Goal: Information Seeking & Learning: Find specific page/section

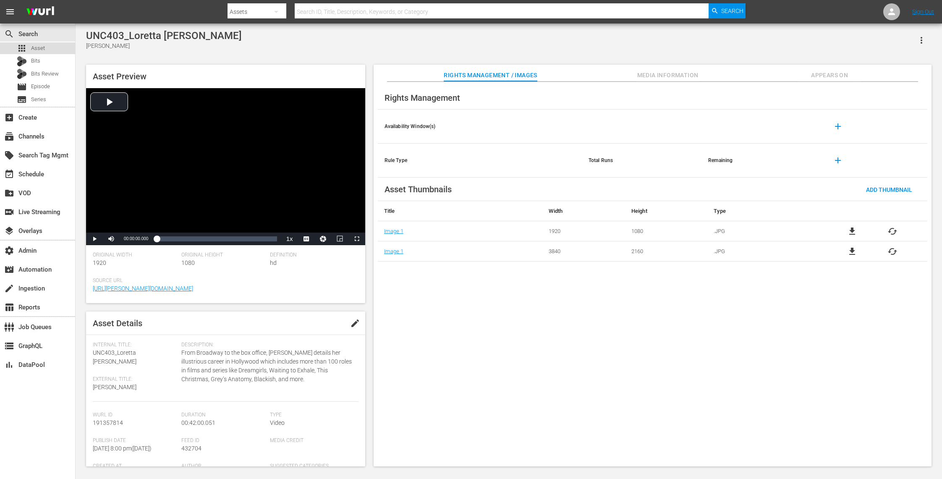
click at [49, 51] on div "apps Asset" at bounding box center [37, 48] width 75 height 12
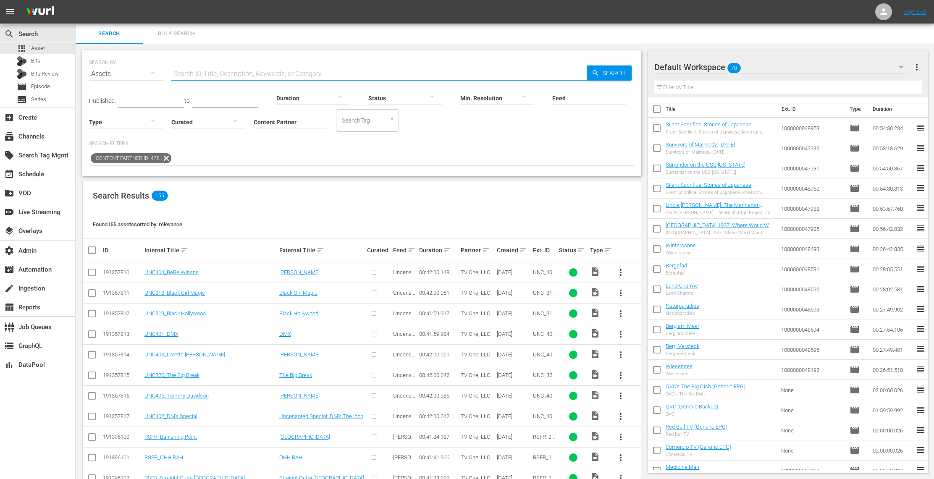
click at [204, 73] on input "text" at bounding box center [378, 74] width 415 height 20
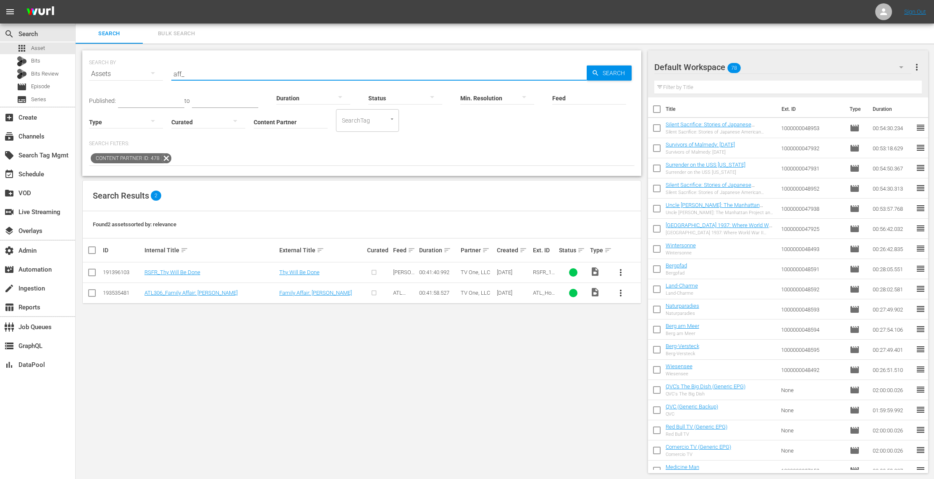
type input "aff_"
drag, startPoint x: 196, startPoint y: 74, endPoint x: 137, endPoint y: 74, distance: 58.4
click at [137, 74] on div "SEARCH BY Search By Assets Search ID, Title, Description, Keywords, or Category…" at bounding box center [361, 69] width 545 height 30
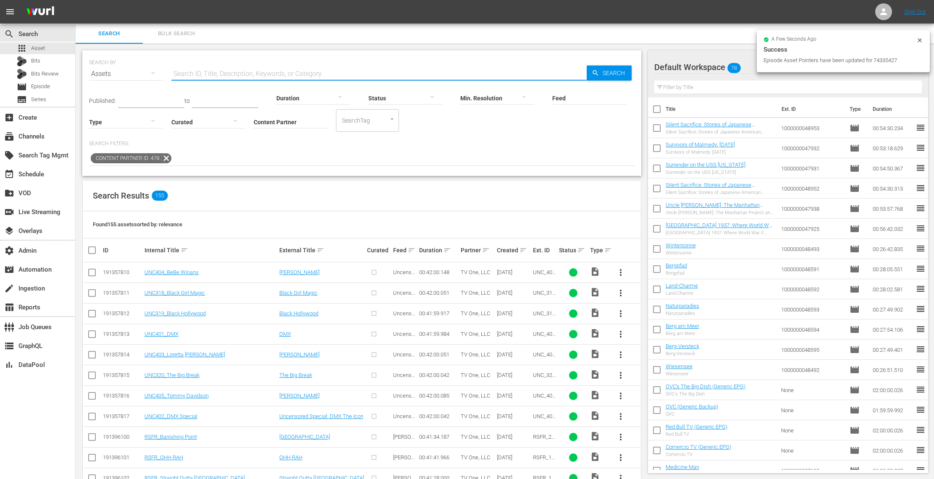
click at [571, 105] on input "Feed" at bounding box center [589, 99] width 74 height 30
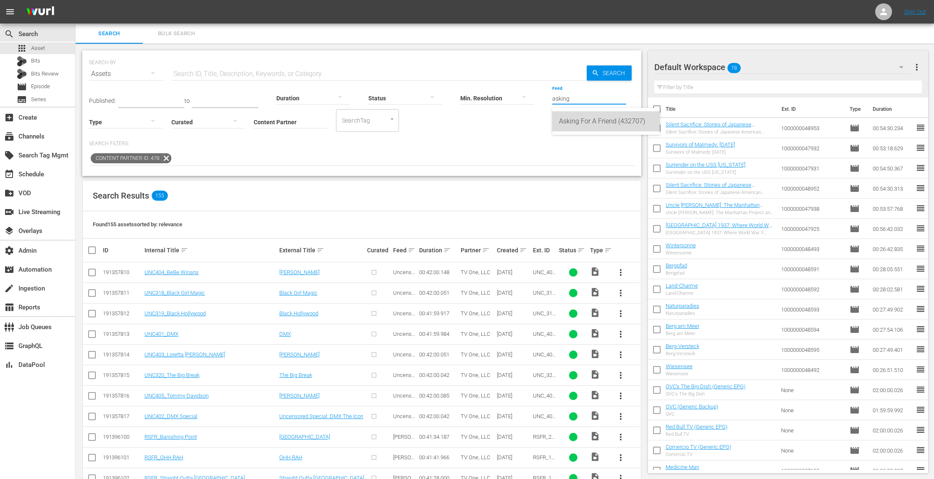
click at [597, 124] on div "Asking For A Friend (432707)" at bounding box center [606, 121] width 94 height 20
type input "Asking For A Friend (432707)"
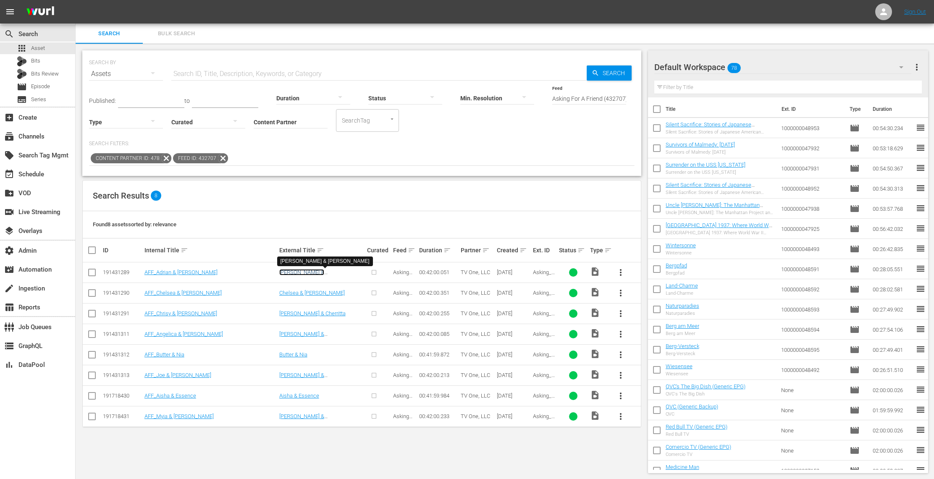
click at [312, 273] on link "[PERSON_NAME] & [PERSON_NAME]" at bounding box center [301, 275] width 45 height 13
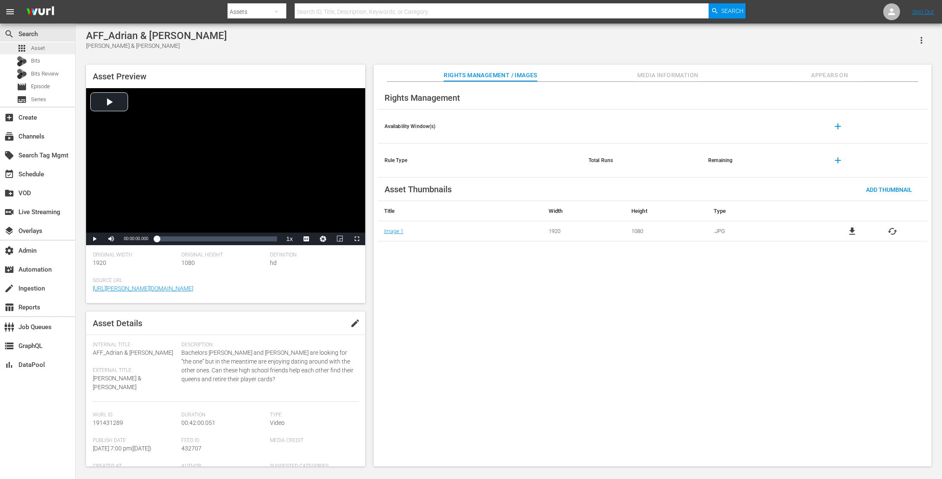
click at [49, 44] on div "apps Asset" at bounding box center [37, 48] width 75 height 12
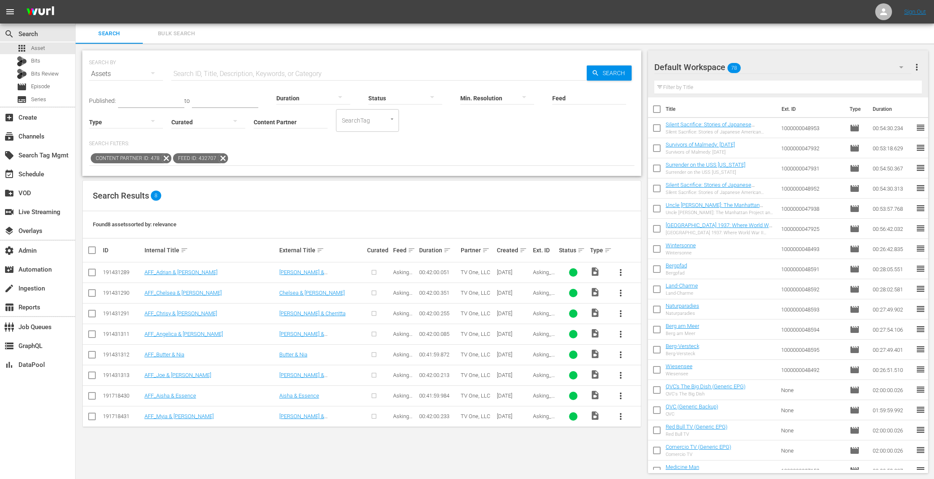
click at [221, 155] on icon at bounding box center [222, 158] width 11 height 11
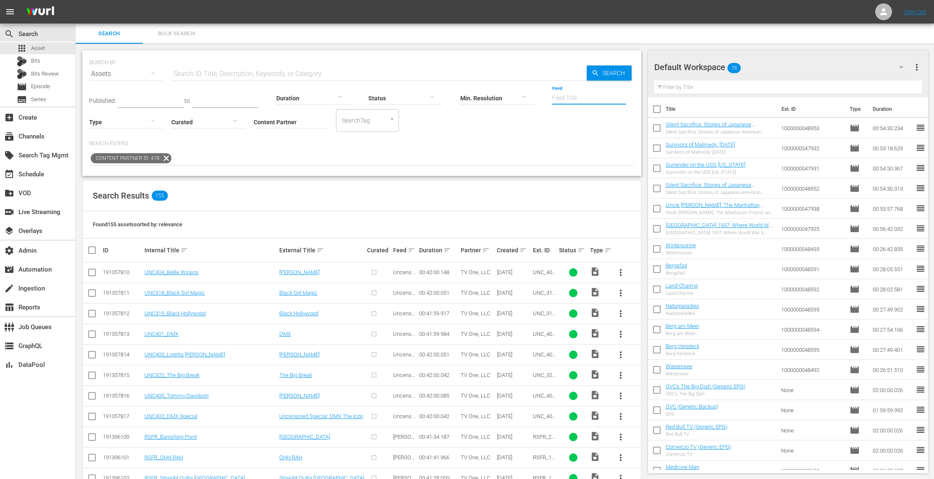
click at [563, 99] on input "Feed" at bounding box center [589, 99] width 74 height 30
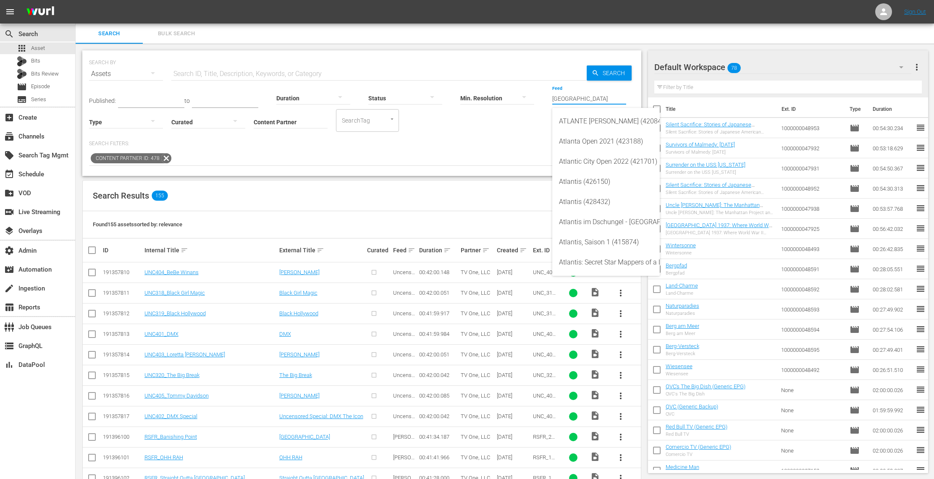
type input "[GEOGRAPHIC_DATA]"
click at [216, 68] on input "text" at bounding box center [378, 74] width 415 height 20
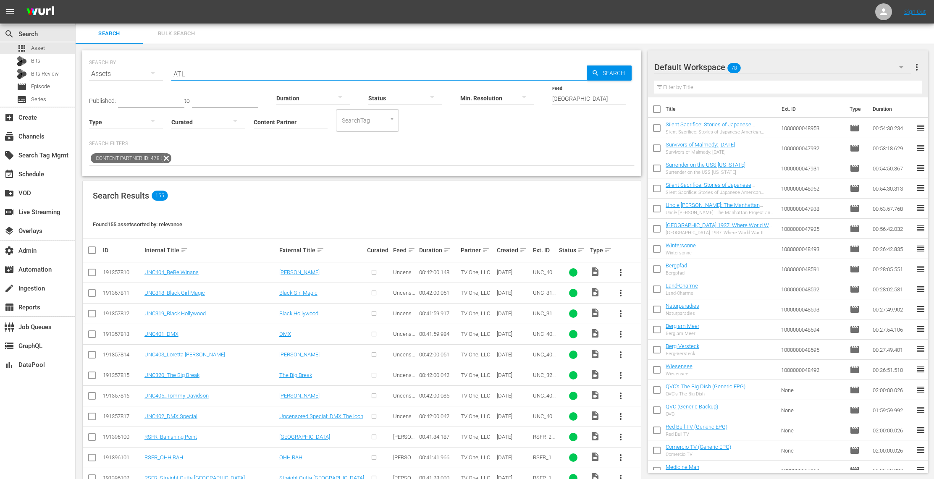
type input "ATL"
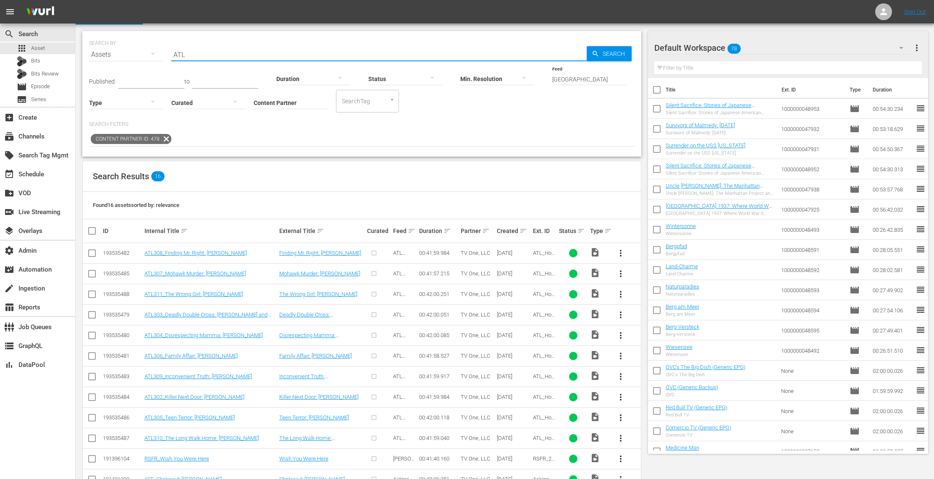
scroll to position [20, 0]
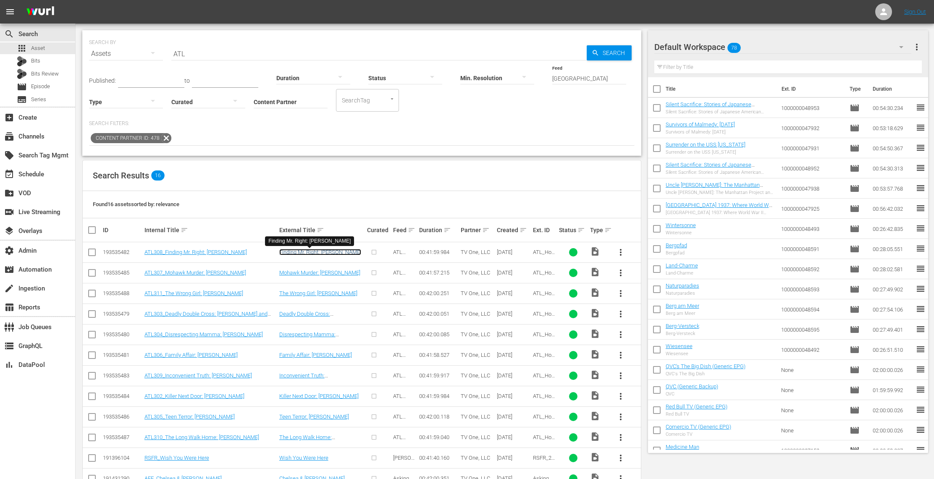
click at [323, 255] on link "Finding Mr. Right: [PERSON_NAME]" at bounding box center [320, 252] width 82 height 6
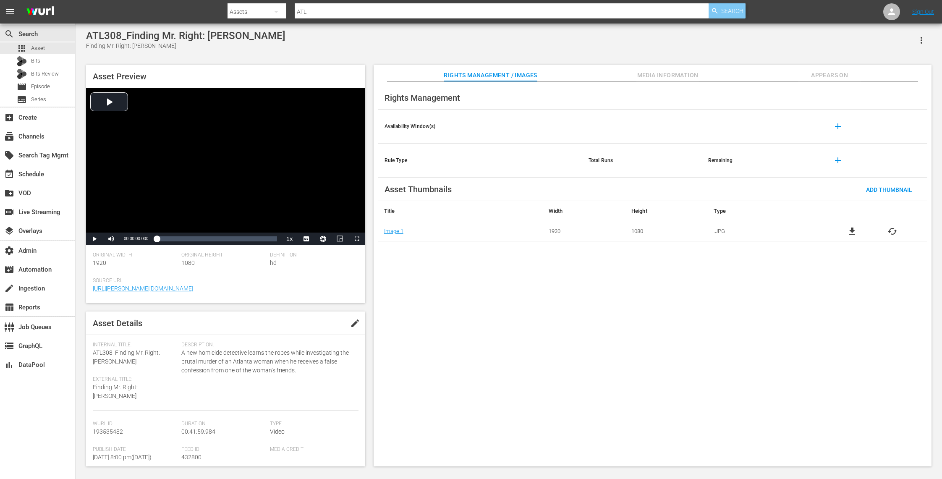
click at [732, 7] on span "Search" at bounding box center [732, 10] width 22 height 15
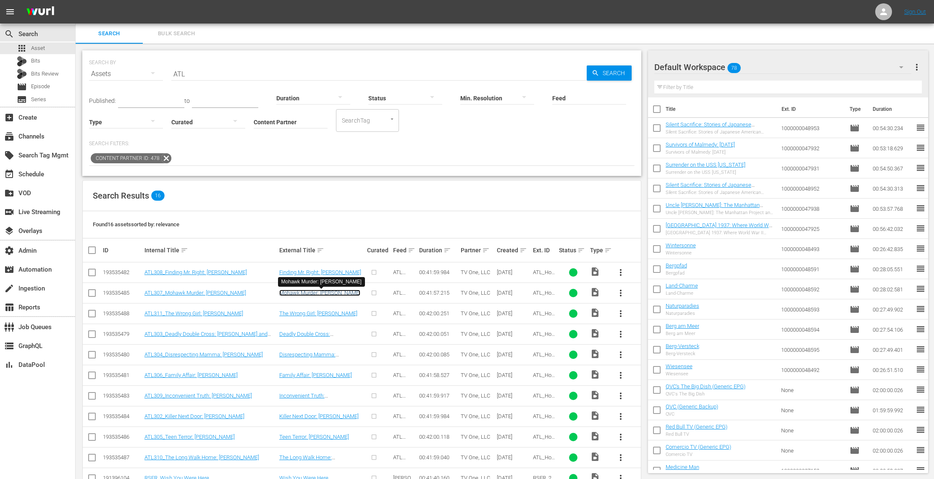
click at [310, 294] on link "Mohawk Murder: [PERSON_NAME]" at bounding box center [319, 293] width 81 height 6
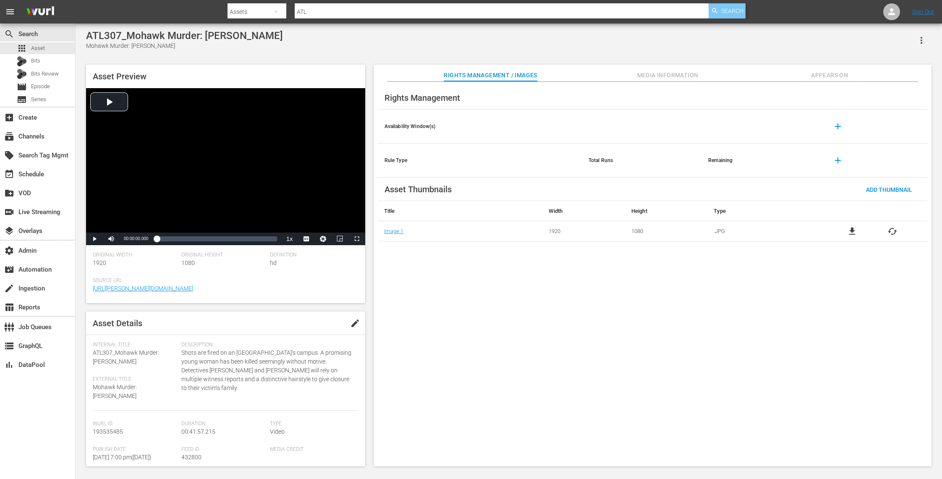
click at [729, 14] on span "Search" at bounding box center [732, 10] width 22 height 15
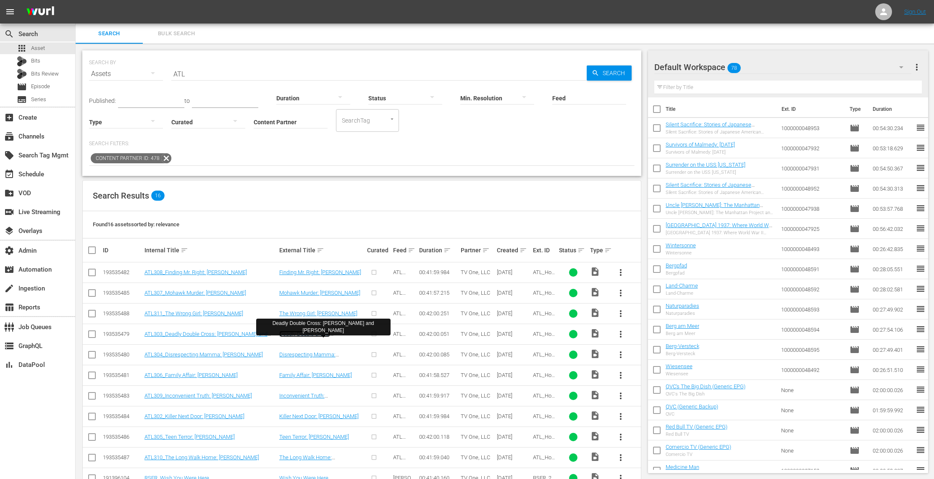
click at [317, 336] on link "Deadly Double Cross: [PERSON_NAME] and [PERSON_NAME]" at bounding box center [304, 340] width 51 height 19
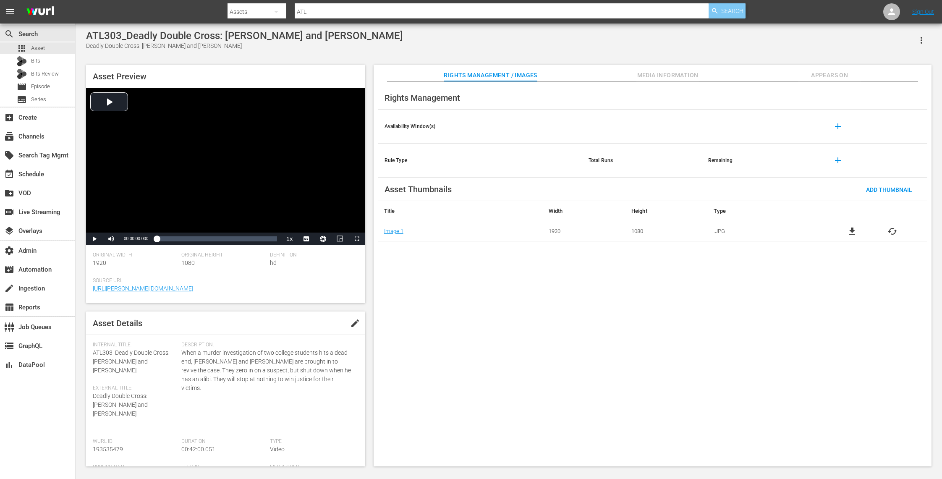
click at [739, 13] on span "Search" at bounding box center [732, 10] width 22 height 15
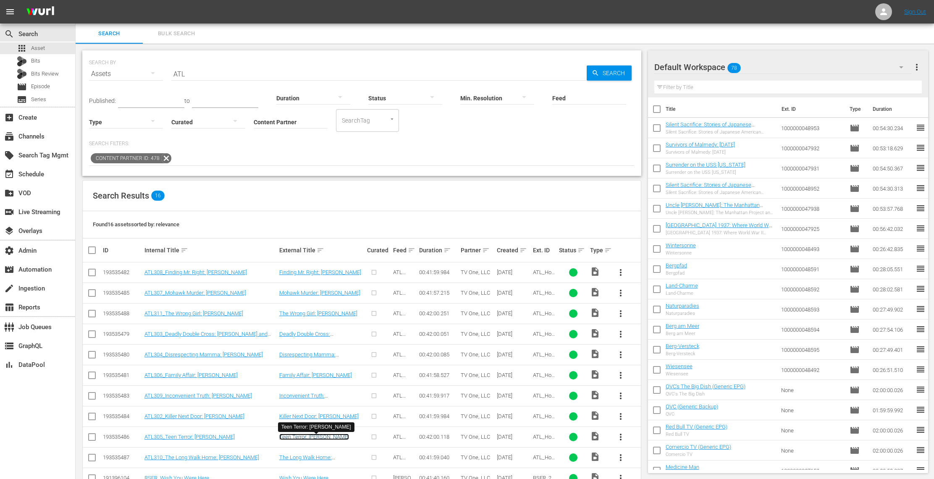
click at [302, 440] on link "Teen Terror: [PERSON_NAME]" at bounding box center [314, 437] width 70 height 6
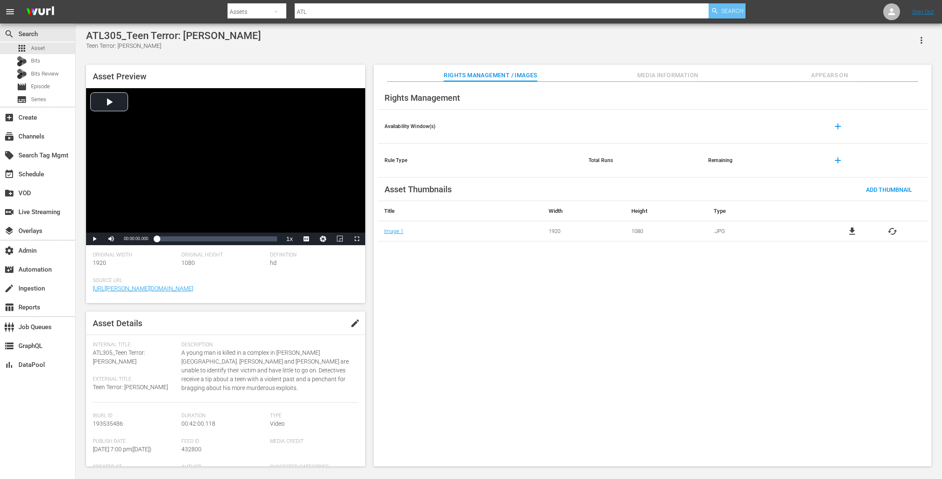
click at [727, 7] on span "Search" at bounding box center [732, 10] width 22 height 15
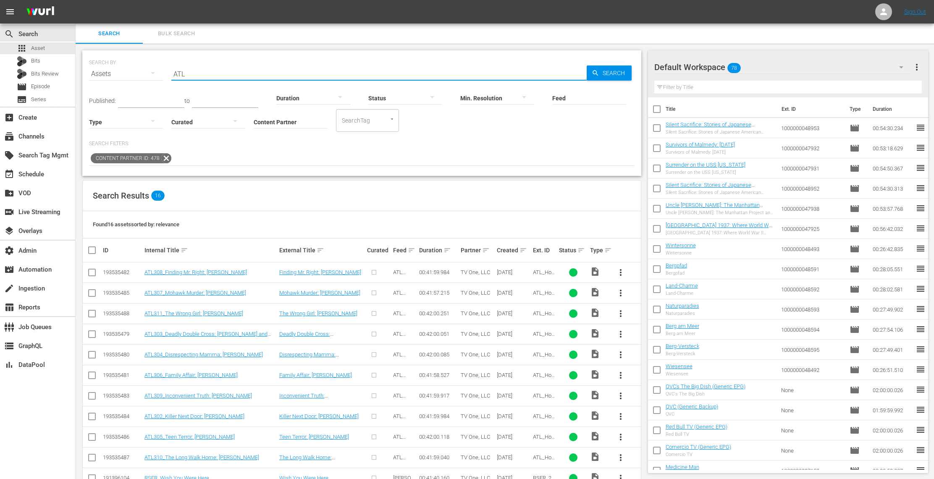
drag, startPoint x: 183, startPoint y: 72, endPoint x: 155, endPoint y: 71, distance: 28.6
click at [156, 71] on div "SEARCH BY Search By Assets Search ID, Title, Description, Keywords, or Category…" at bounding box center [361, 69] width 545 height 30
type input "for my man"
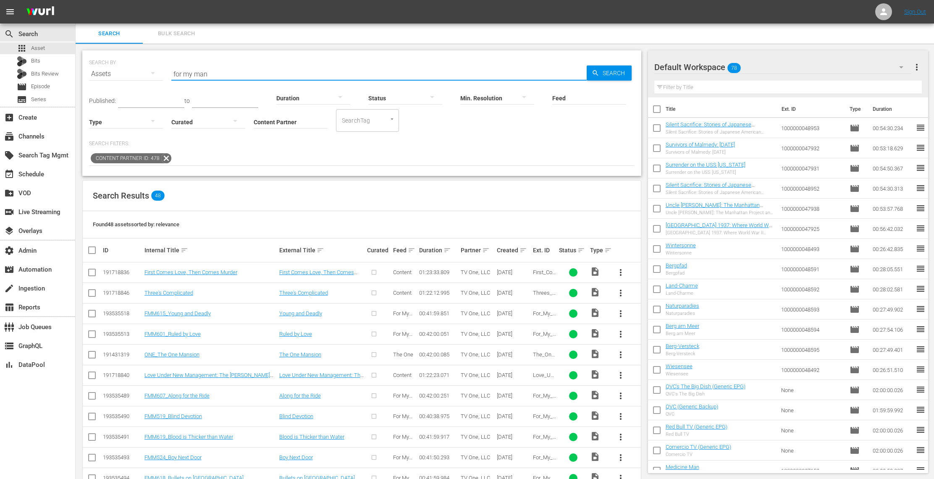
click at [287, 118] on input "Content Partner" at bounding box center [291, 122] width 74 height 30
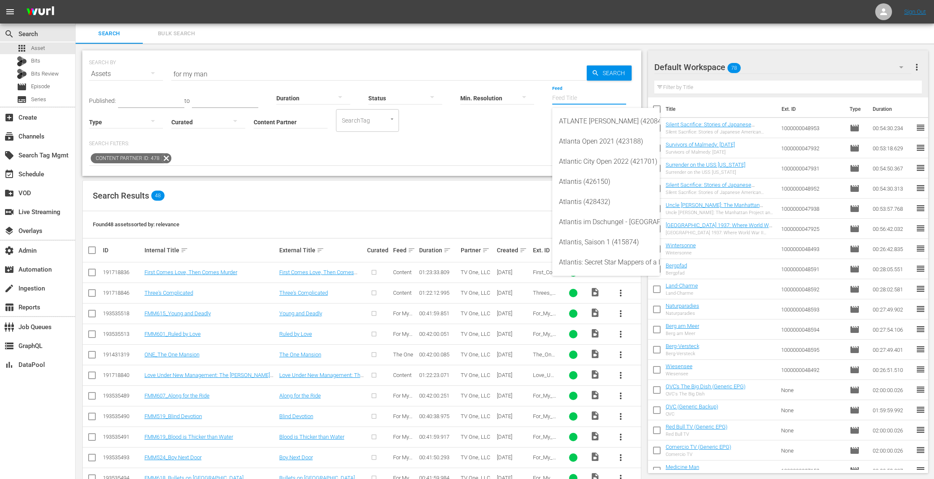
click at [586, 95] on input "Feed" at bounding box center [589, 99] width 74 height 30
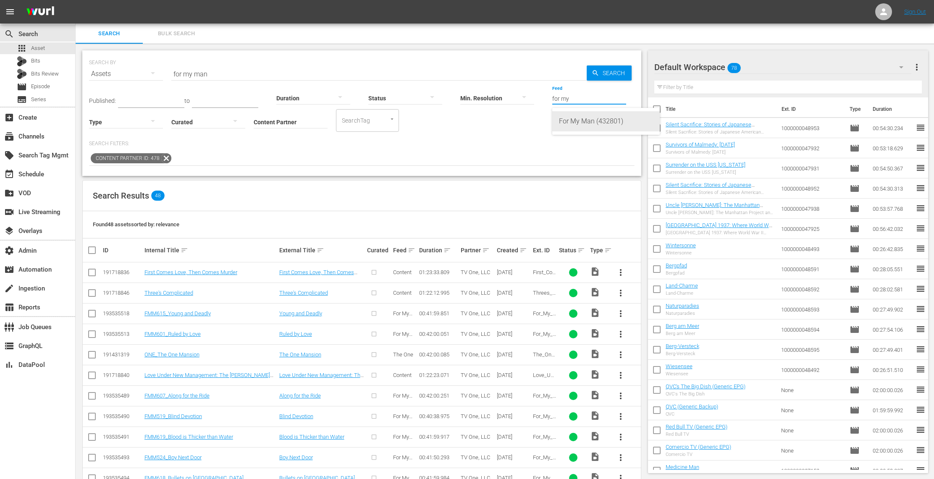
click at [614, 118] on div "For My Man (432801)" at bounding box center [606, 121] width 94 height 20
type input "For My Man (432801)"
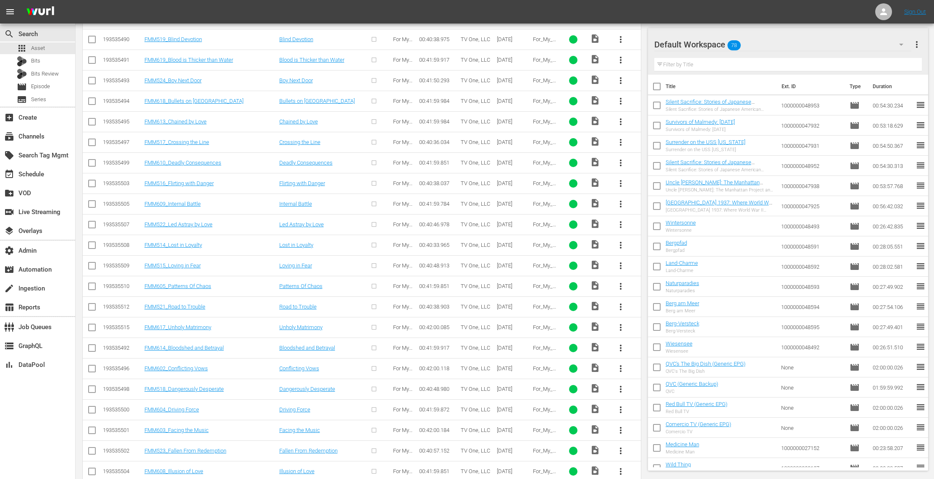
scroll to position [420, 0]
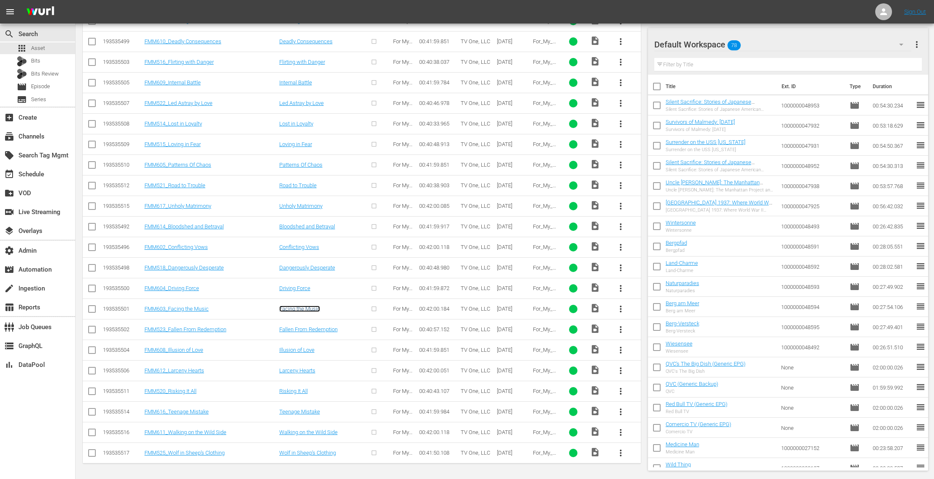
click at [307, 307] on link "Facing the Music" at bounding box center [299, 309] width 41 height 6
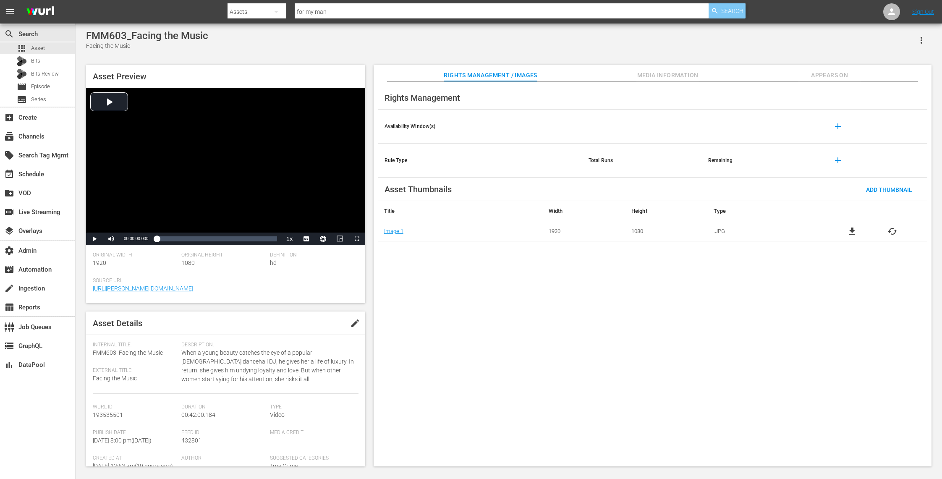
click at [733, 8] on span "Search" at bounding box center [732, 10] width 22 height 15
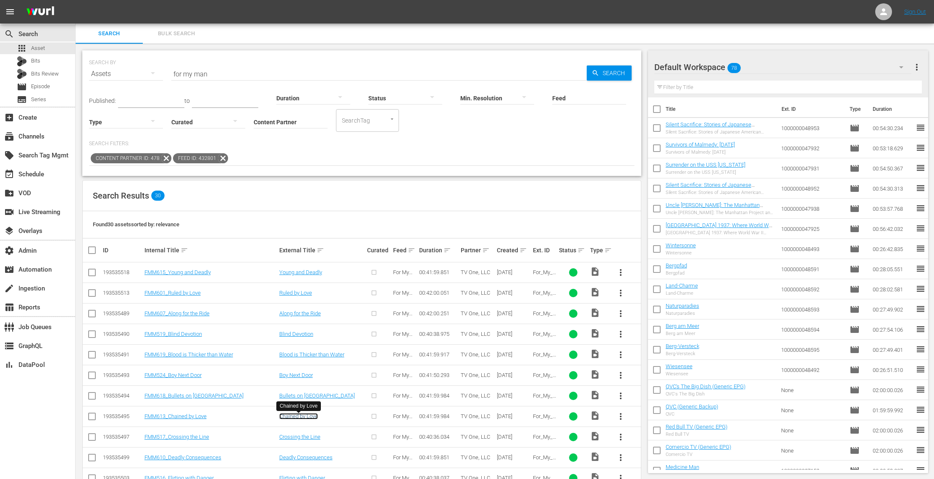
click at [300, 417] on link "Chained by Love" at bounding box center [298, 416] width 39 height 6
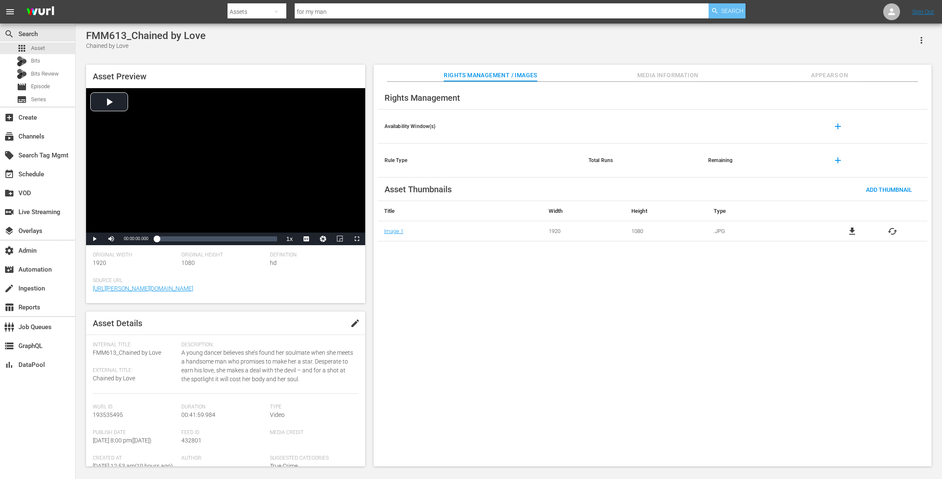
click at [726, 13] on span "Search" at bounding box center [732, 10] width 22 height 15
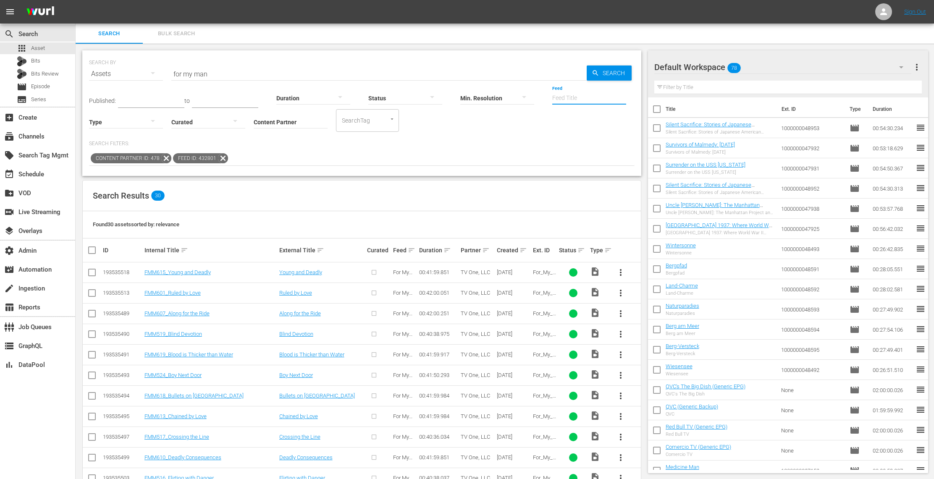
click at [565, 100] on input "Feed" at bounding box center [589, 99] width 74 height 30
click at [624, 124] on div "Fatal Attraction (432514)" at bounding box center [606, 121] width 94 height 20
type input "Fatal Attraction (432514)"
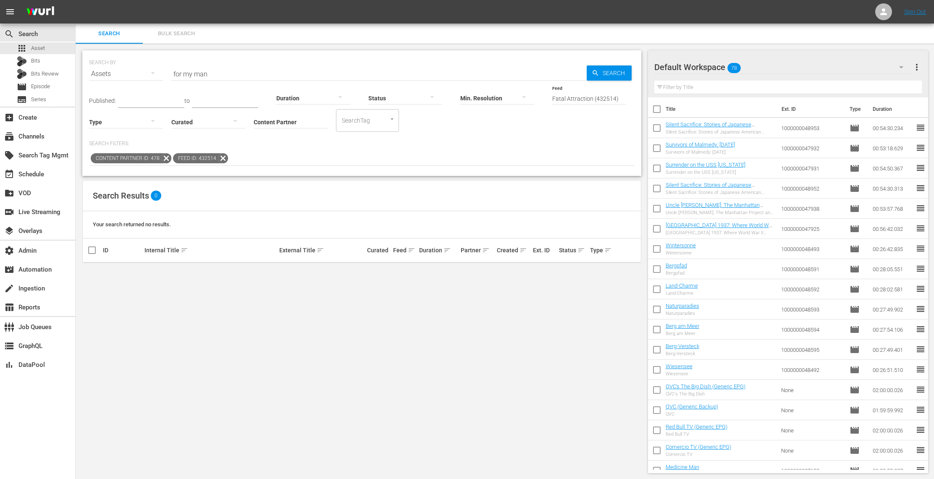
click at [221, 159] on icon at bounding box center [222, 158] width 11 height 11
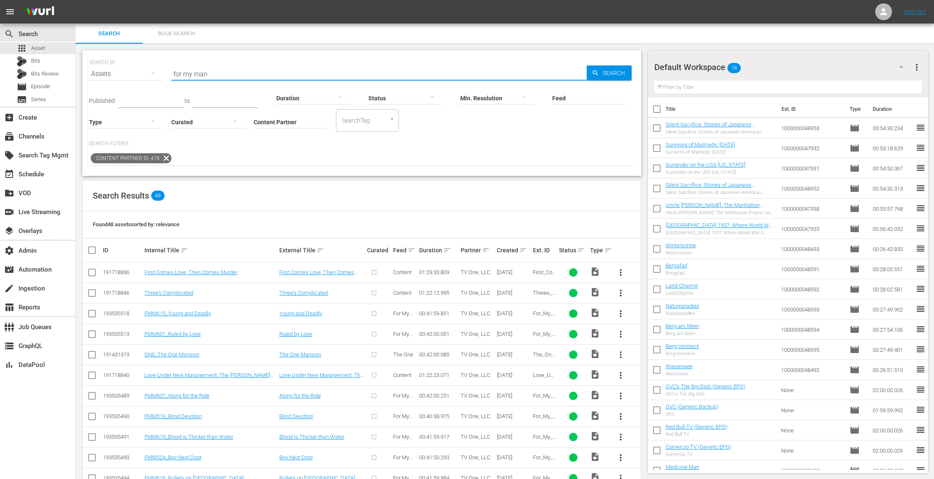
drag, startPoint x: 213, startPoint y: 73, endPoint x: 134, endPoint y: 73, distance: 79.4
click at [134, 73] on div "SEARCH BY Search By Assets Search ID, Title, Description, Keywords, or Category…" at bounding box center [361, 69] width 545 height 30
click at [576, 94] on input "Feed" at bounding box center [589, 99] width 74 height 30
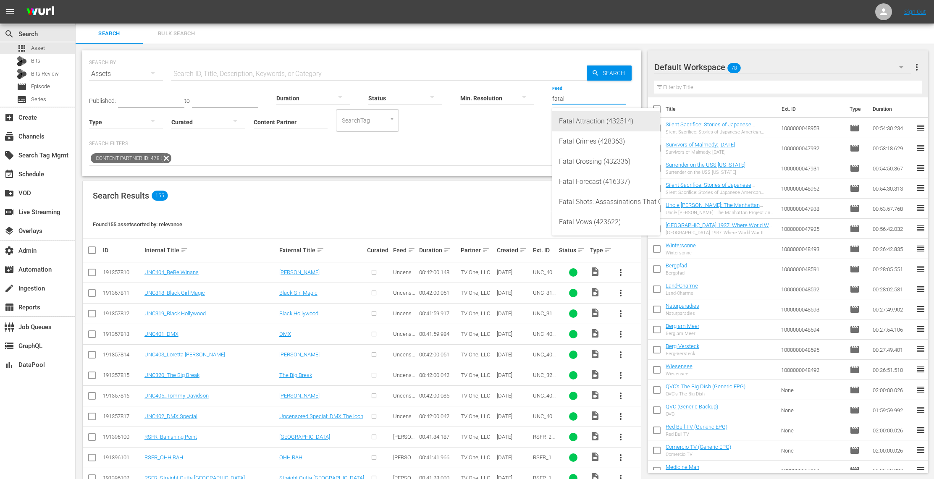
click at [594, 122] on div "Fatal Attraction (432514)" at bounding box center [606, 121] width 94 height 20
type input "Fatal Attraction (432514)"
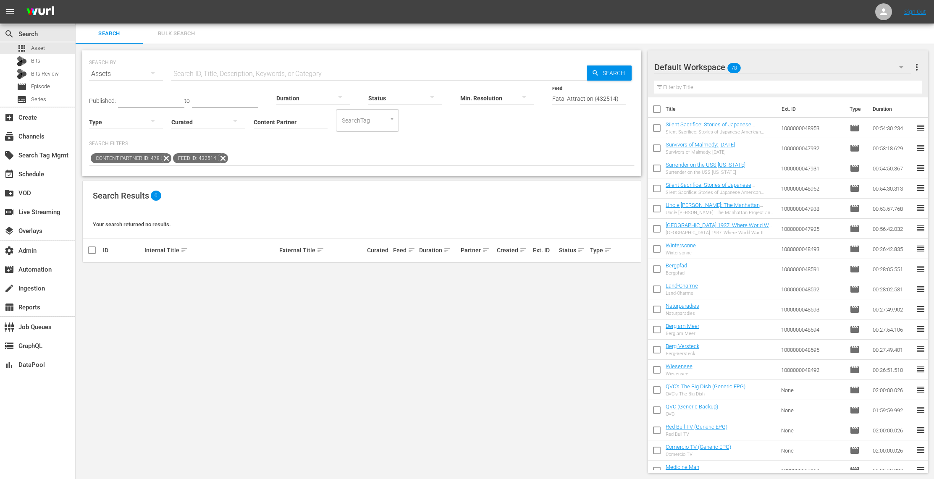
click at [217, 157] on icon at bounding box center [222, 158] width 11 height 11
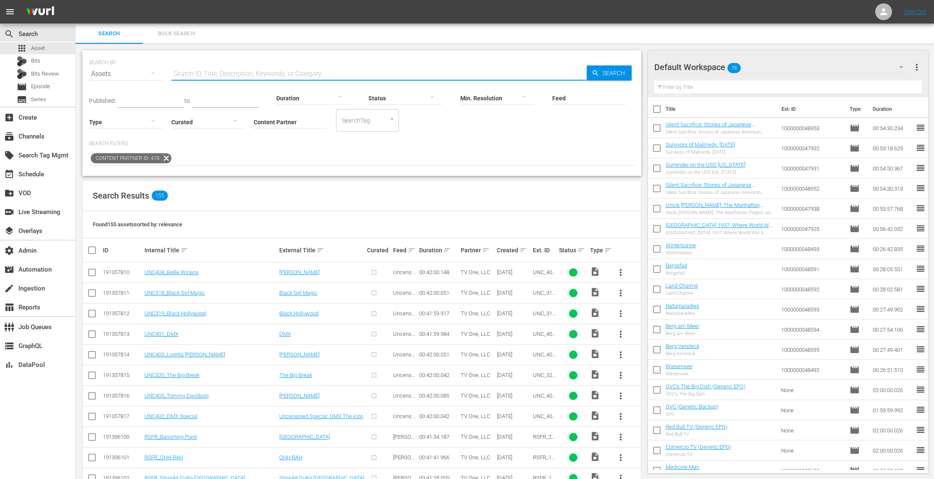
click at [224, 69] on input "text" at bounding box center [378, 74] width 415 height 20
type input "fatal"
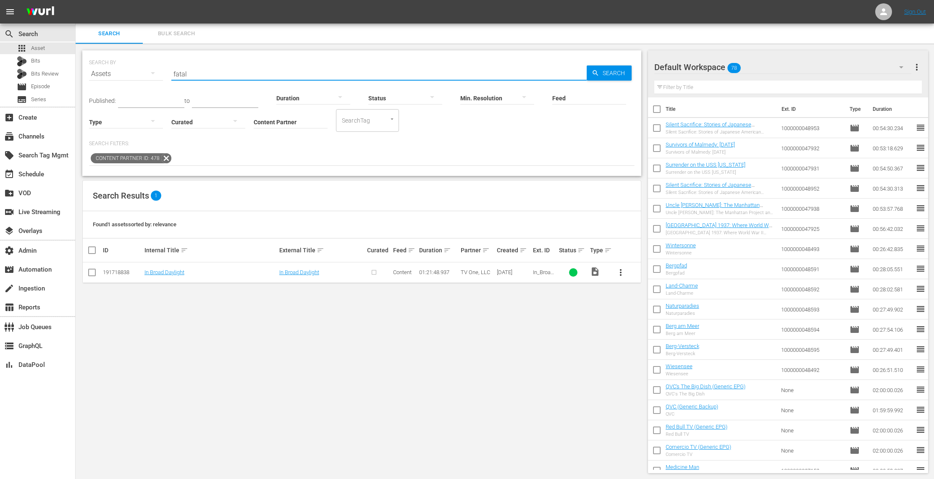
drag, startPoint x: 195, startPoint y: 72, endPoint x: 150, endPoint y: 71, distance: 45.4
click at [150, 71] on div "SEARCH BY Search By Assets Search ID, Title, Description, Keywords, or Category…" at bounding box center [361, 69] width 545 height 30
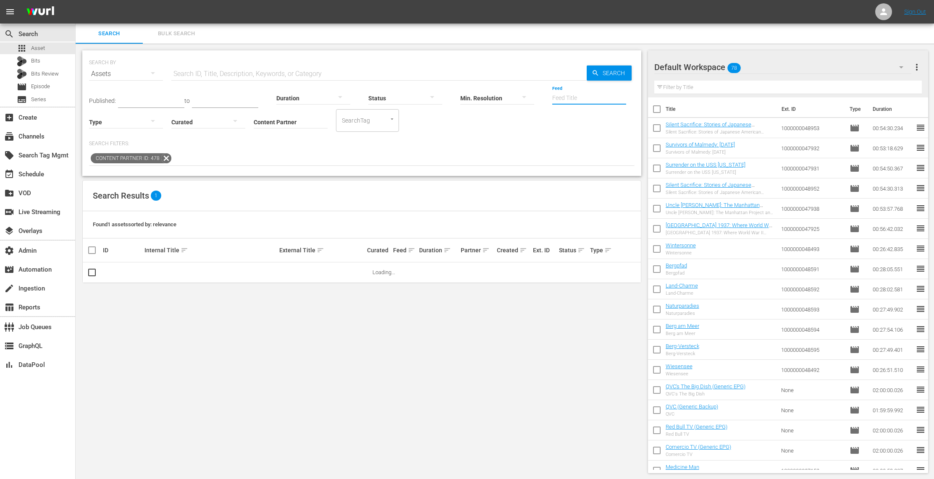
click at [574, 93] on input "Feed" at bounding box center [589, 99] width 74 height 30
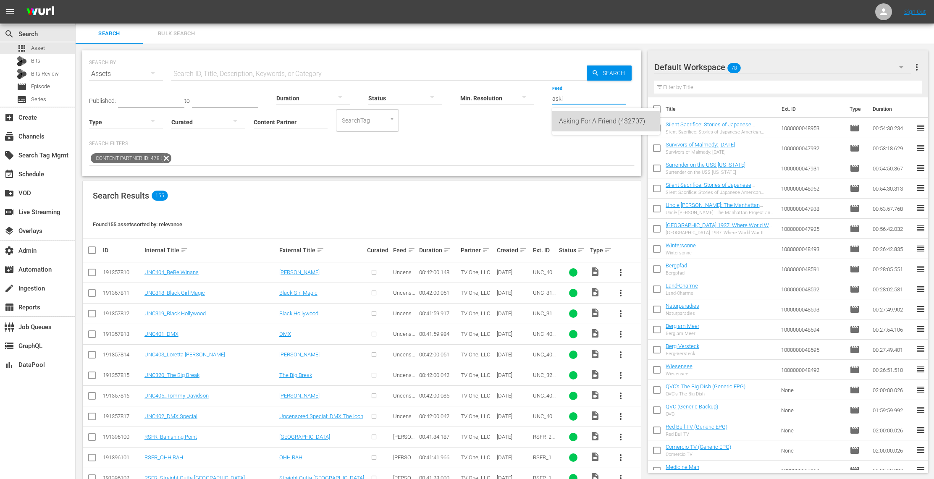
click at [600, 122] on div "Asking For A Friend (432707)" at bounding box center [606, 121] width 94 height 20
type input "Asking For A Friend (432707)"
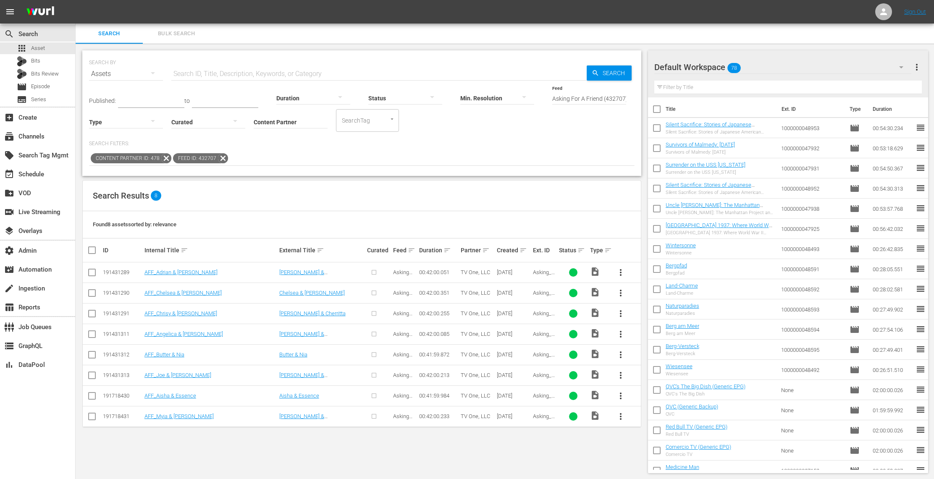
click at [299, 338] on td "[PERSON_NAME] & [PERSON_NAME]" at bounding box center [322, 334] width 88 height 21
click at [300, 337] on link "[PERSON_NAME] & [PERSON_NAME]" at bounding box center [301, 337] width 45 height 13
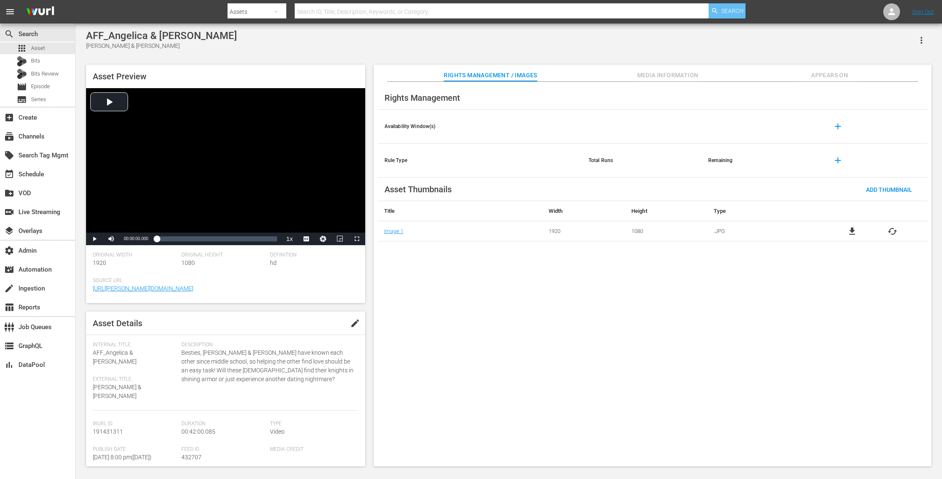
click at [736, 9] on span "Search" at bounding box center [732, 10] width 22 height 15
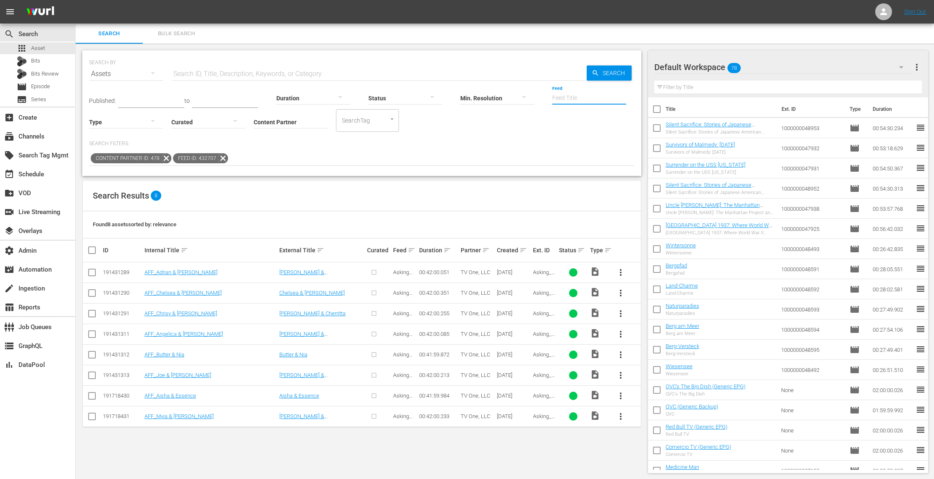
click at [573, 100] on input "Feed" at bounding box center [589, 99] width 74 height 30
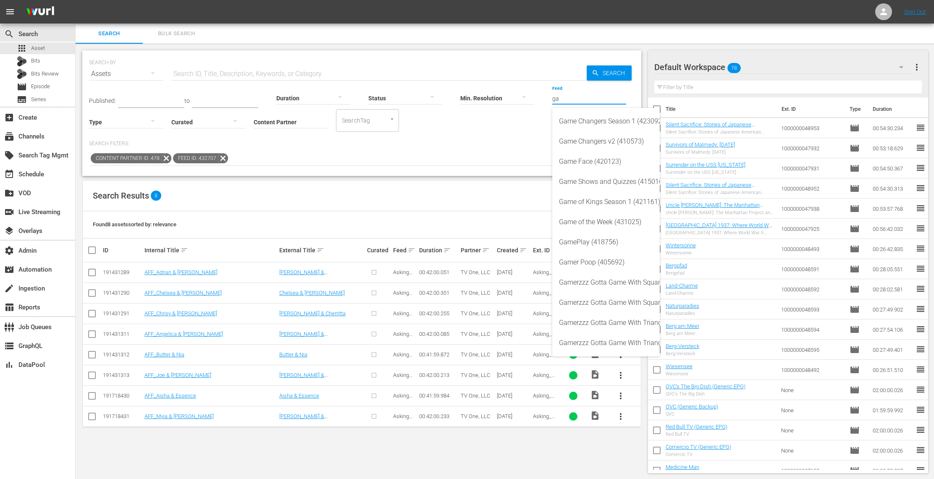
type input "g"
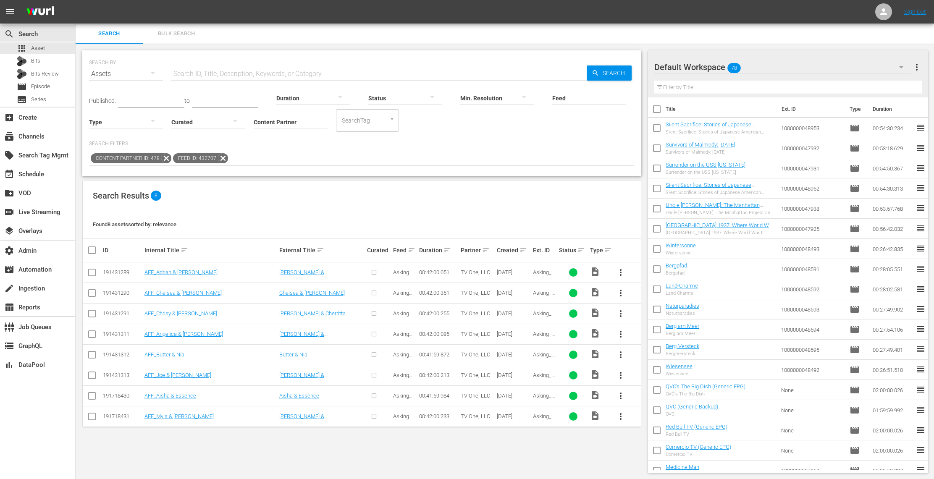
click at [223, 158] on icon at bounding box center [222, 158] width 11 height 11
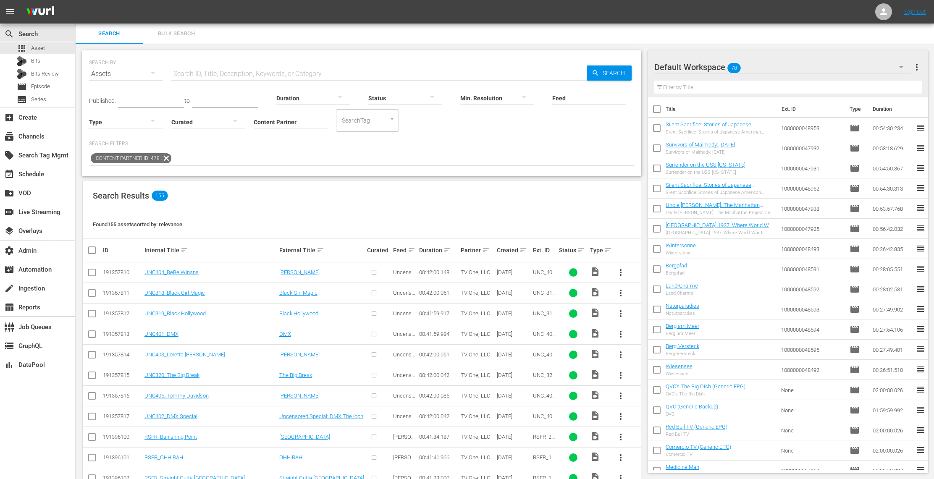
click at [567, 97] on input "Feed" at bounding box center [589, 99] width 74 height 30
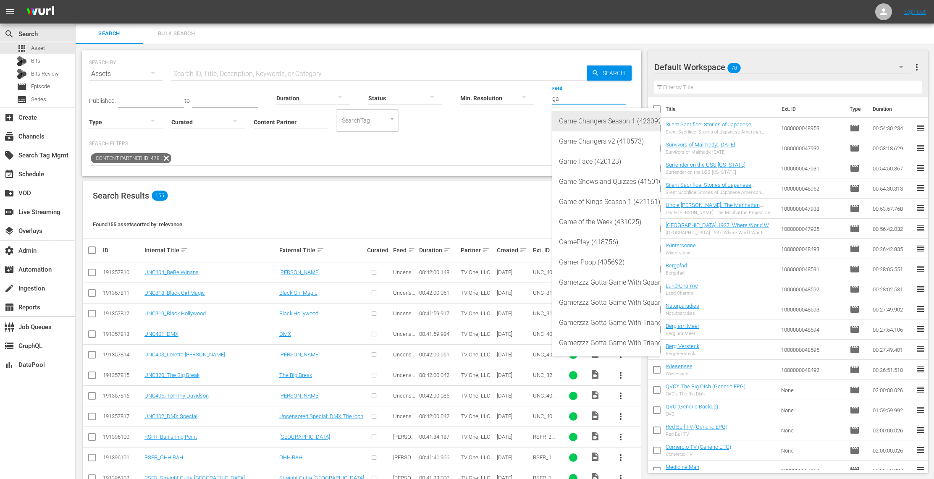
type input "g"
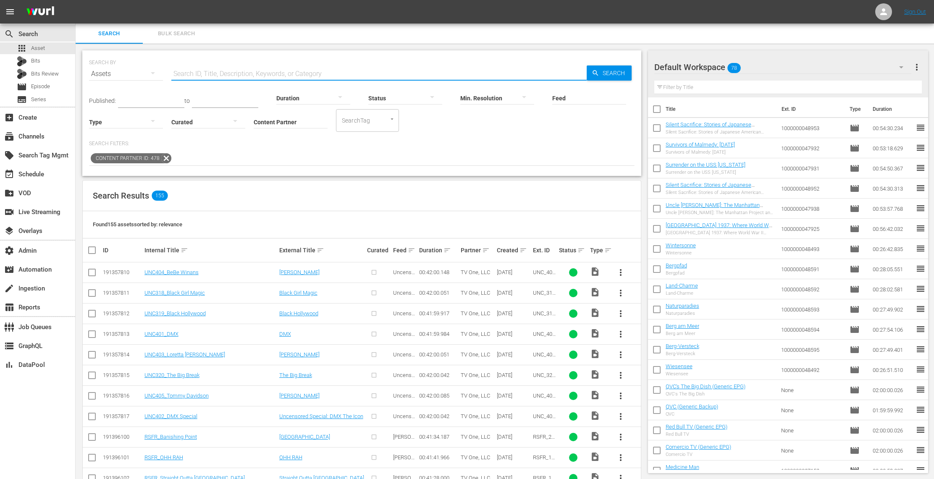
click at [487, 74] on input "text" at bounding box center [378, 74] width 415 height 20
type input "game of dating"
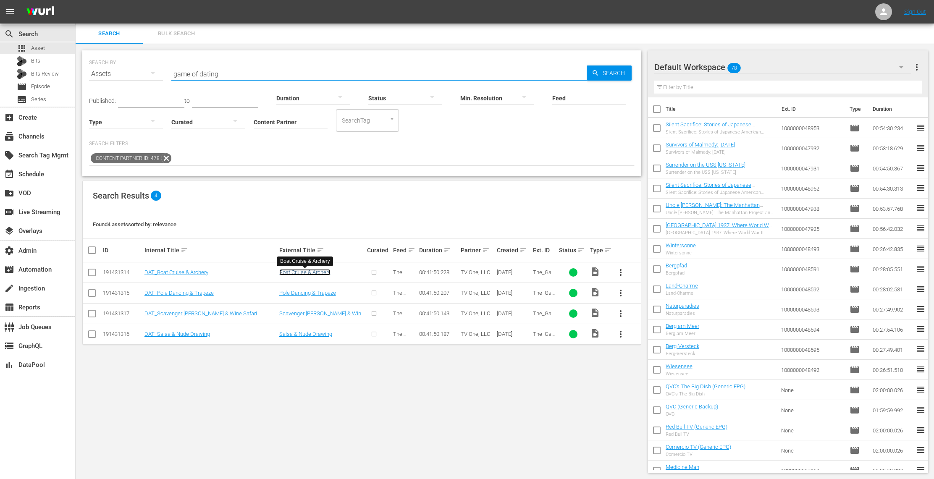
click at [296, 273] on link "Boat Cruise & Archery" at bounding box center [304, 272] width 51 height 6
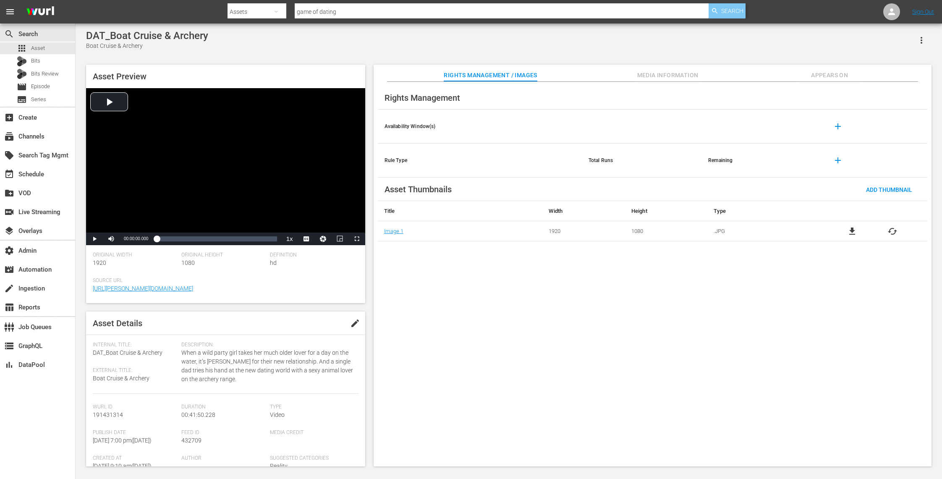
click at [733, 9] on span "Search" at bounding box center [732, 10] width 22 height 15
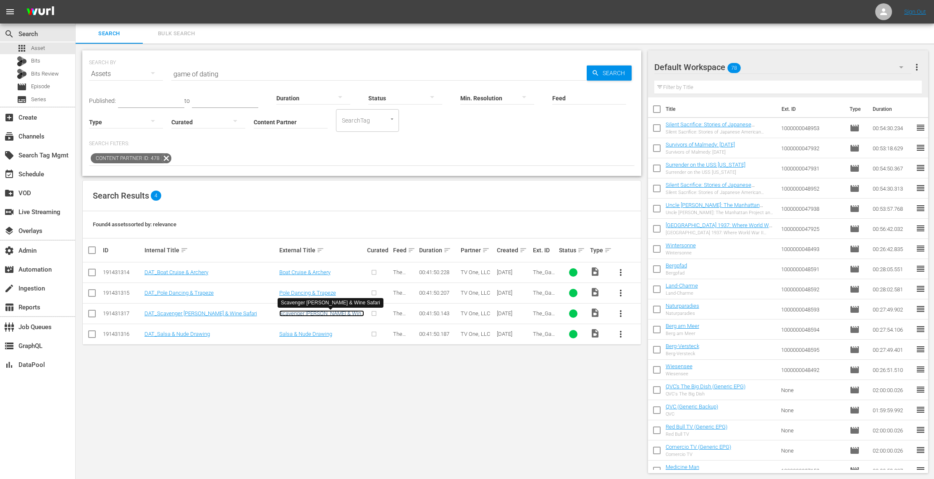
click at [330, 314] on link "Scavenger [PERSON_NAME] & Wine Safari" at bounding box center [321, 316] width 85 height 13
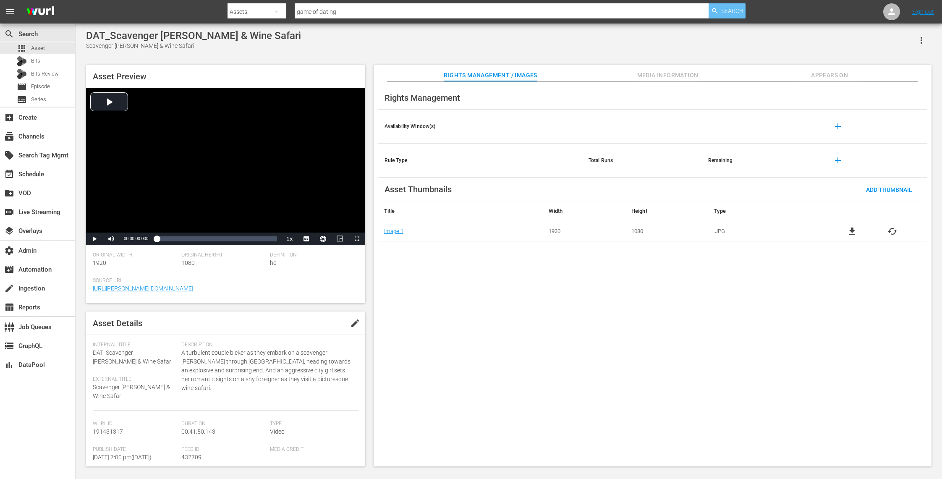
click at [739, 14] on span "Search" at bounding box center [732, 10] width 22 height 15
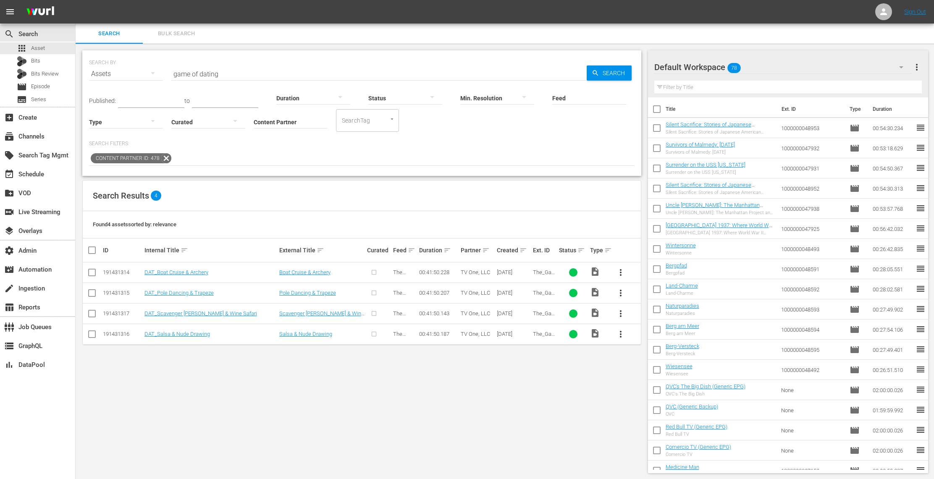
click at [545, 273] on span "The_Game_of_Dating_103_WURL" at bounding box center [544, 281] width 23 height 25
click at [298, 273] on link "Boat Cruise & Archery" at bounding box center [304, 272] width 51 height 6
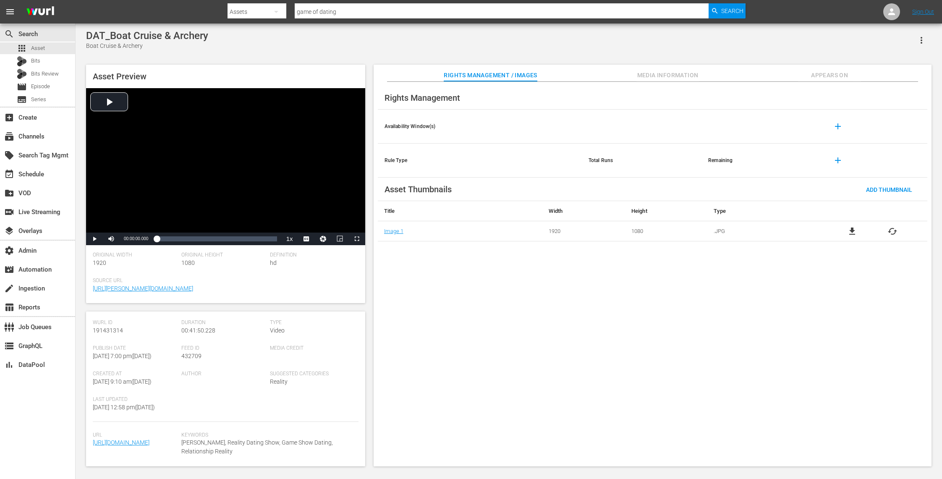
scroll to position [123, 0]
click at [891, 233] on span "cached" at bounding box center [893, 231] width 10 height 10
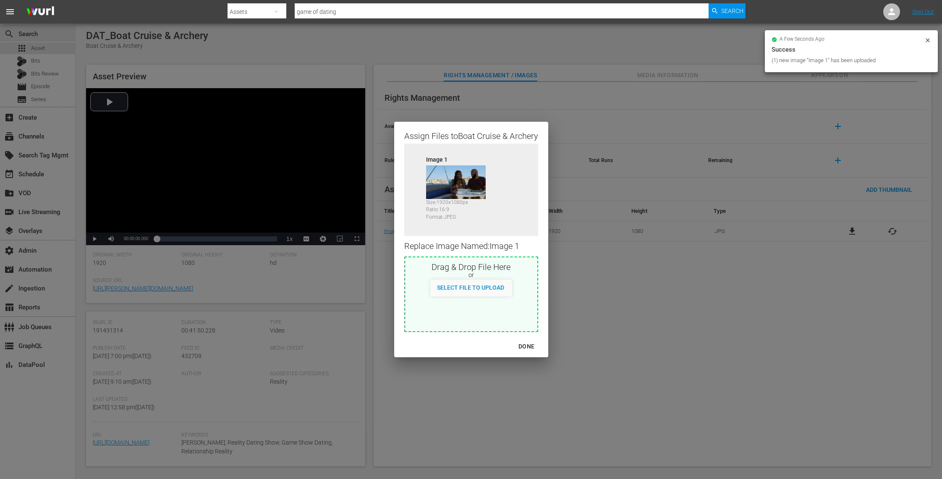
click at [532, 345] on div "DONE" at bounding box center [526, 346] width 29 height 10
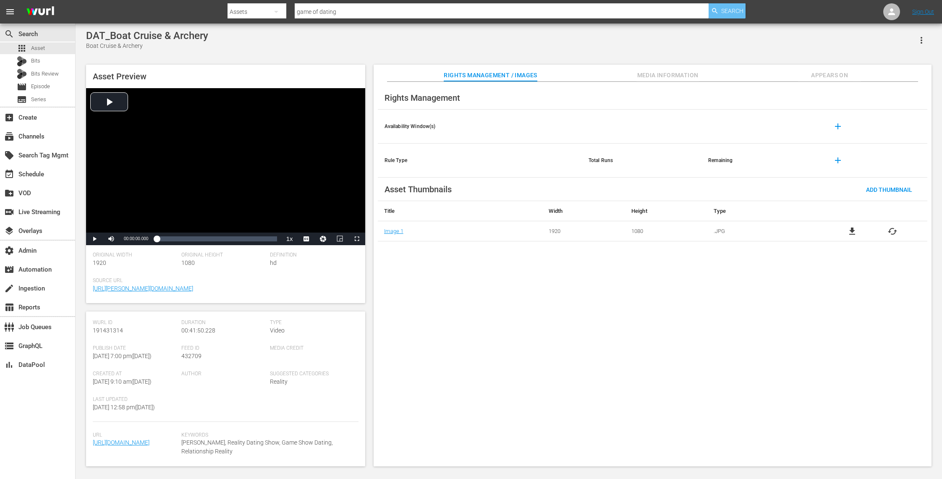
click at [720, 12] on div "Search" at bounding box center [727, 10] width 37 height 15
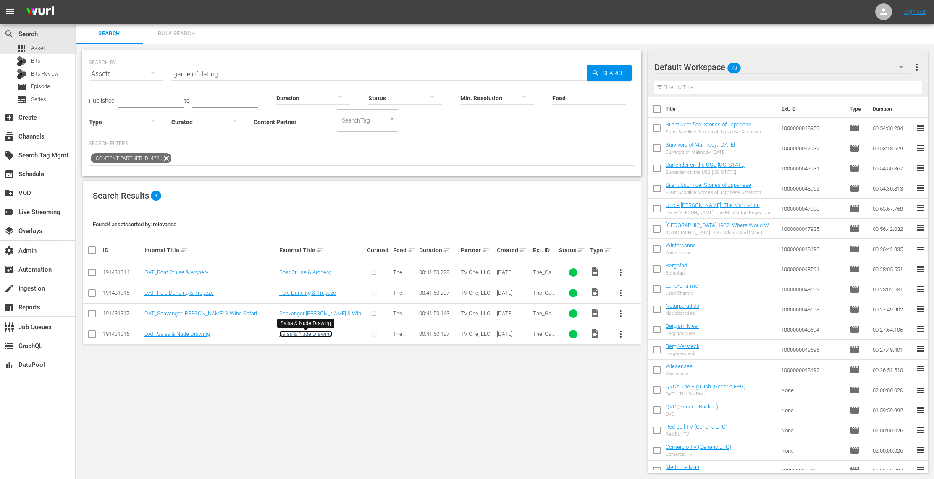
click at [307, 334] on link "Salsa & Nude Drawing" at bounding box center [305, 334] width 53 height 6
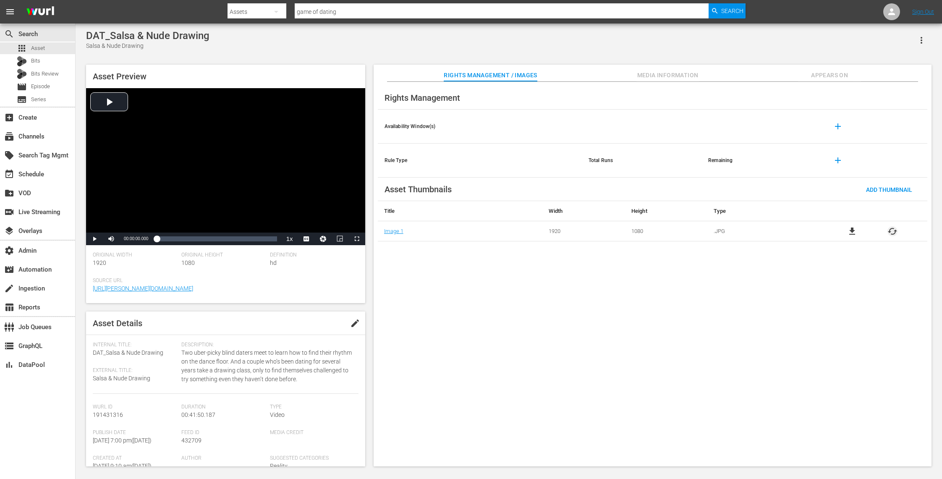
click at [894, 232] on span "cached" at bounding box center [893, 231] width 10 height 10
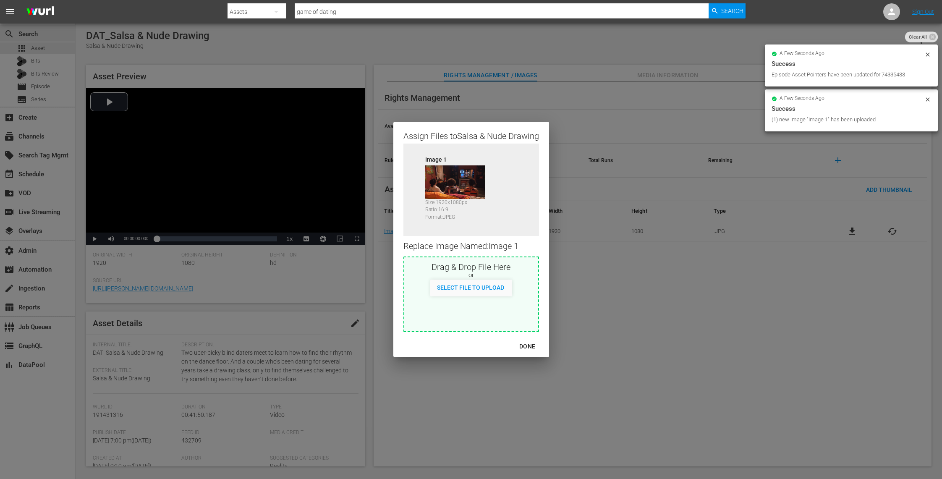
click at [526, 346] on div "DONE" at bounding box center [527, 346] width 29 height 10
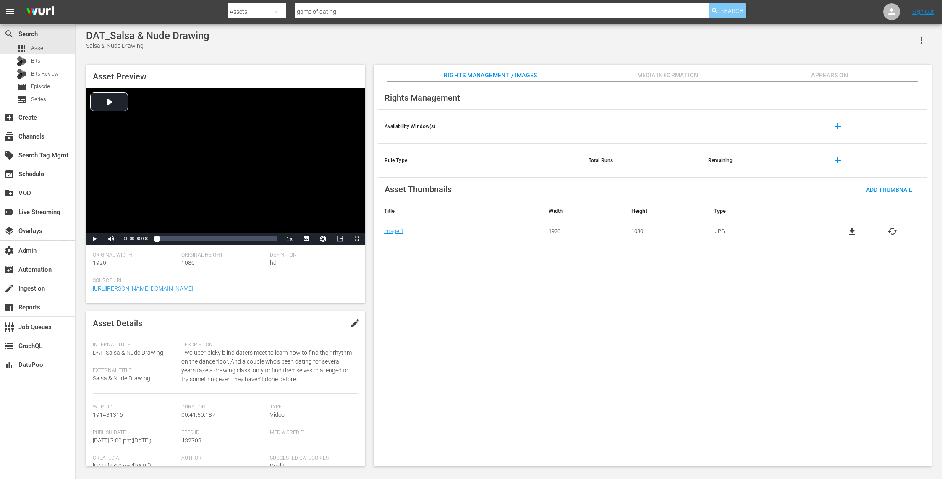
click at [736, 16] on span "Search" at bounding box center [732, 10] width 22 height 15
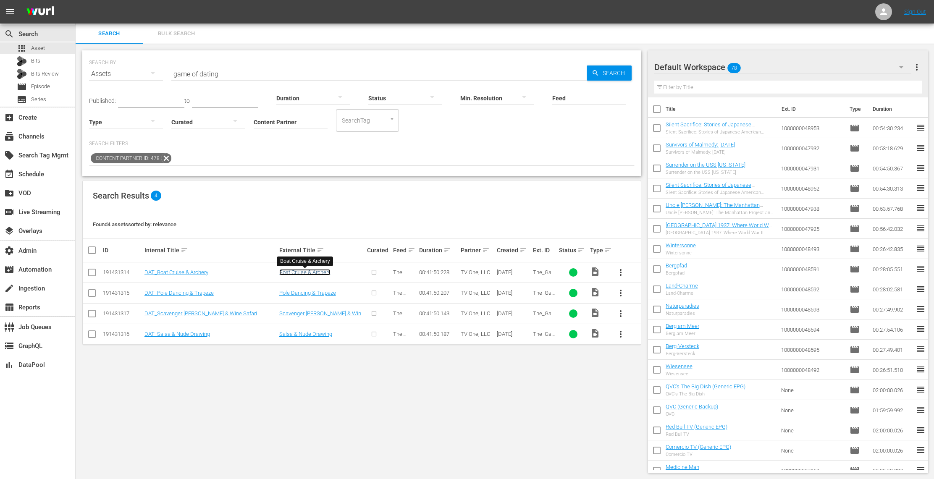
click at [315, 273] on link "Boat Cruise & Archery" at bounding box center [304, 272] width 51 height 6
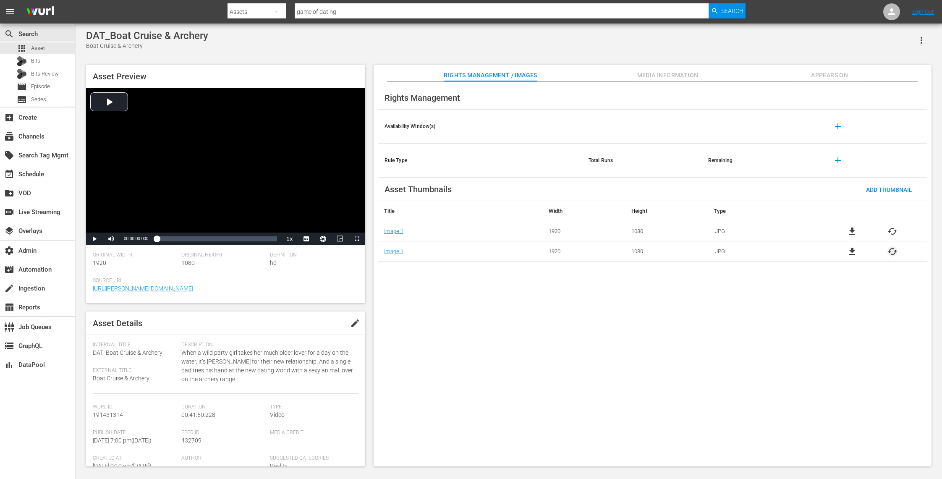
click at [892, 249] on span "cached" at bounding box center [893, 251] width 10 height 10
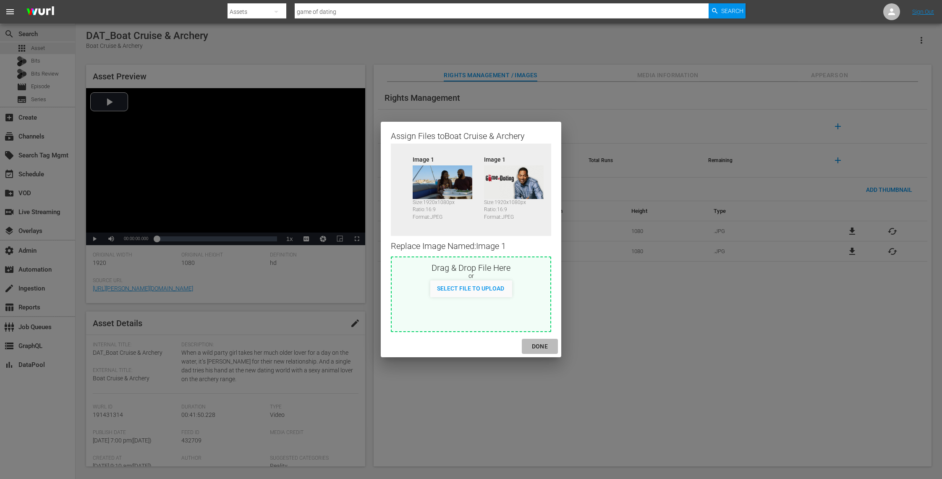
click at [548, 345] on div "DONE" at bounding box center [539, 346] width 29 height 10
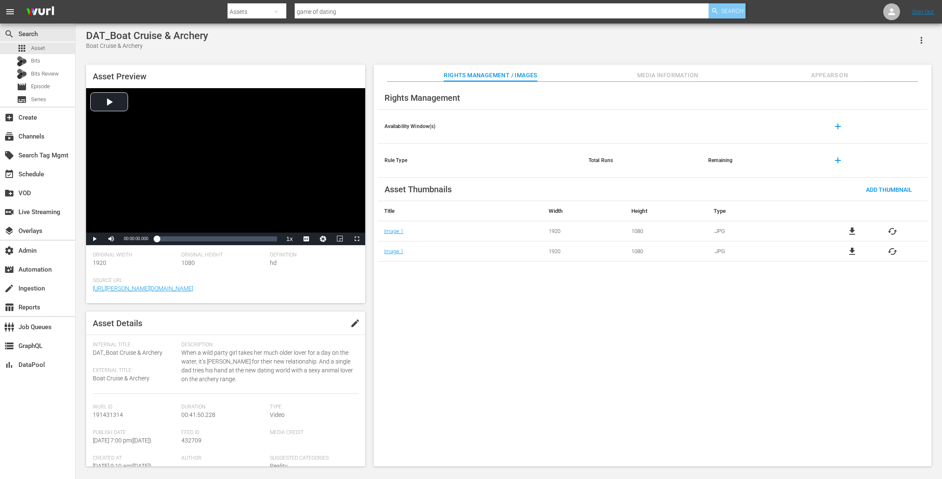
click at [734, 10] on span "Search" at bounding box center [732, 10] width 22 height 15
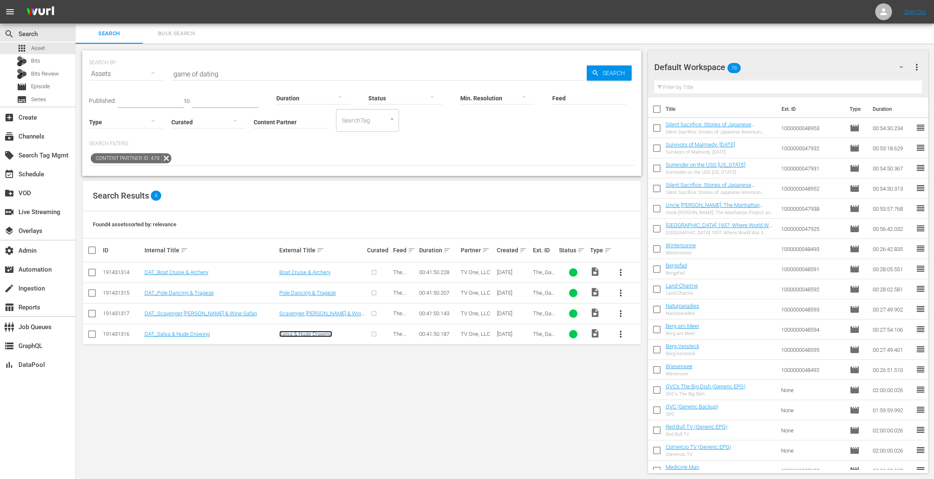
click at [314, 333] on link "Salsa & Nude Drawing" at bounding box center [305, 334] width 53 height 6
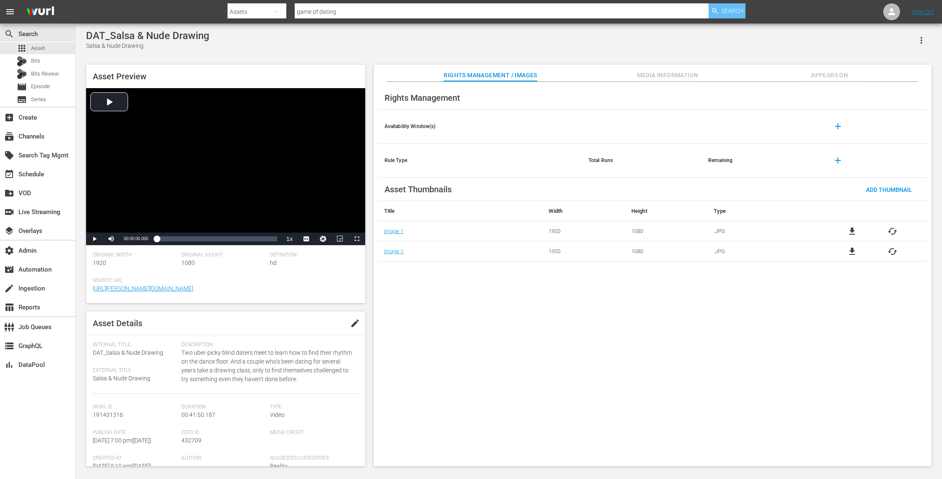
click at [733, 16] on span "Search" at bounding box center [732, 10] width 22 height 15
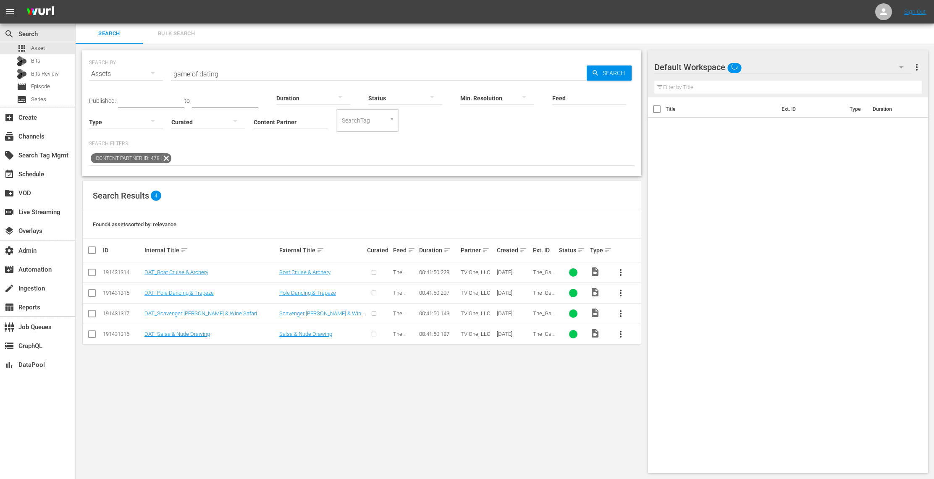
click at [727, 13] on nav "menu Sign Out" at bounding box center [467, 12] width 934 height 24
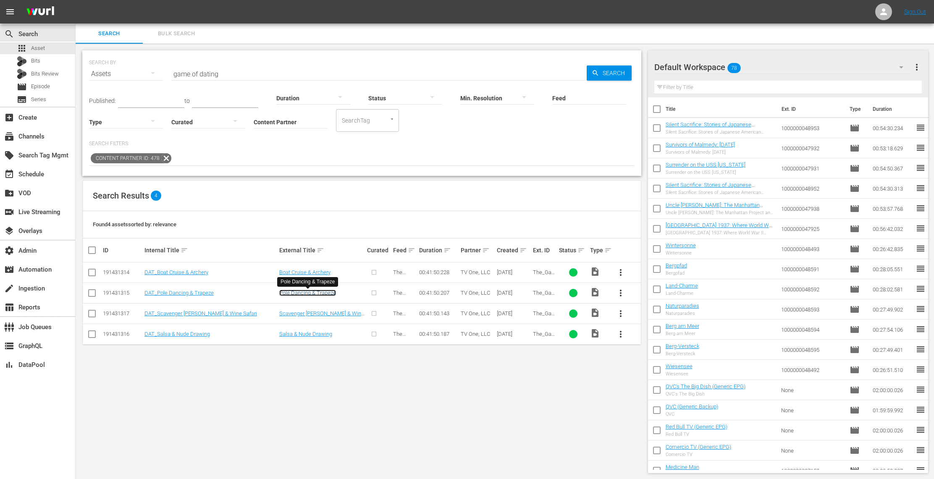
click at [314, 293] on link "Pole Dancing & Trapeze" at bounding box center [307, 293] width 57 height 6
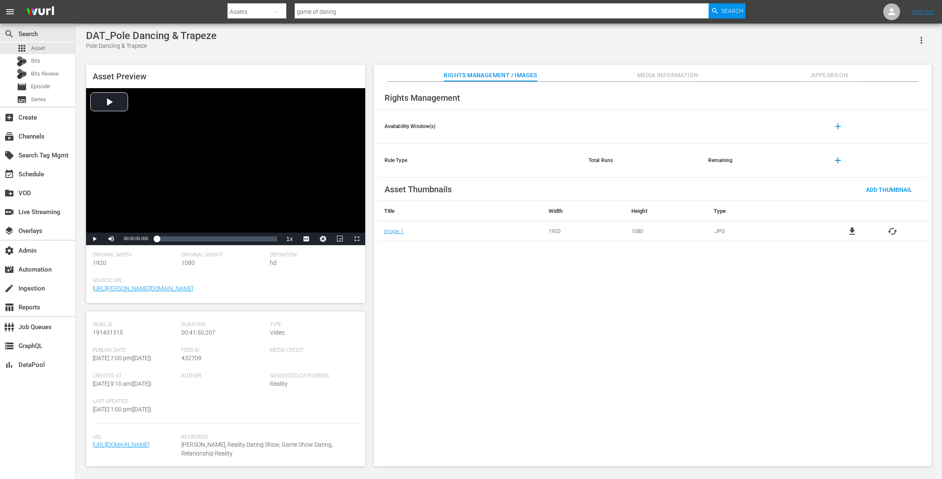
scroll to position [75, 0]
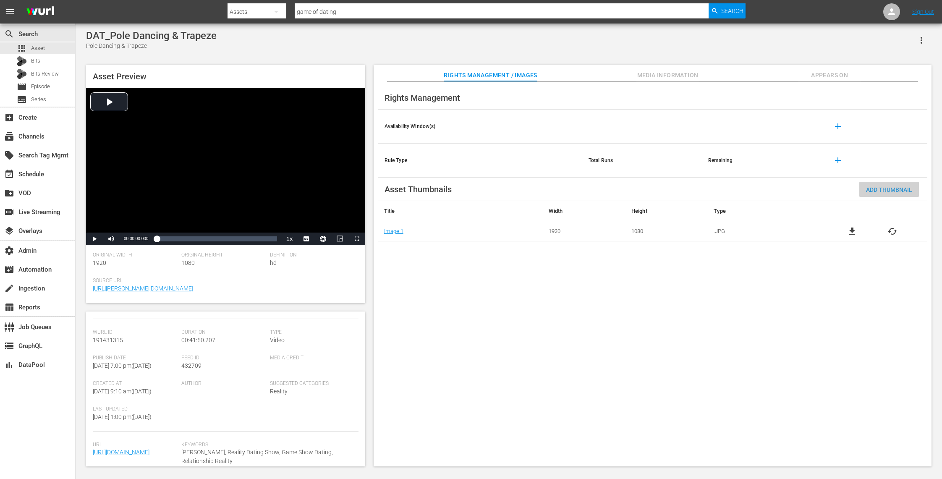
click at [885, 191] on span "Add Thumbnail" at bounding box center [889, 189] width 60 height 7
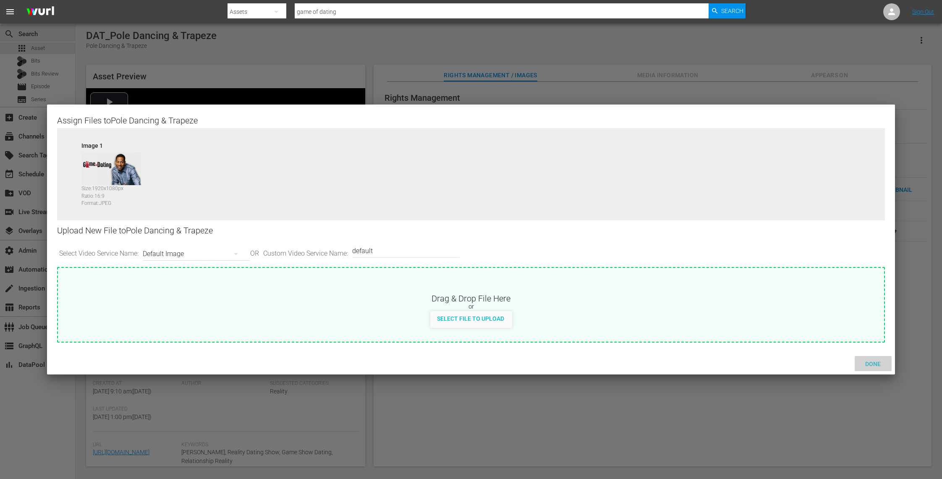
click at [873, 361] on span "Done" at bounding box center [873, 364] width 29 height 7
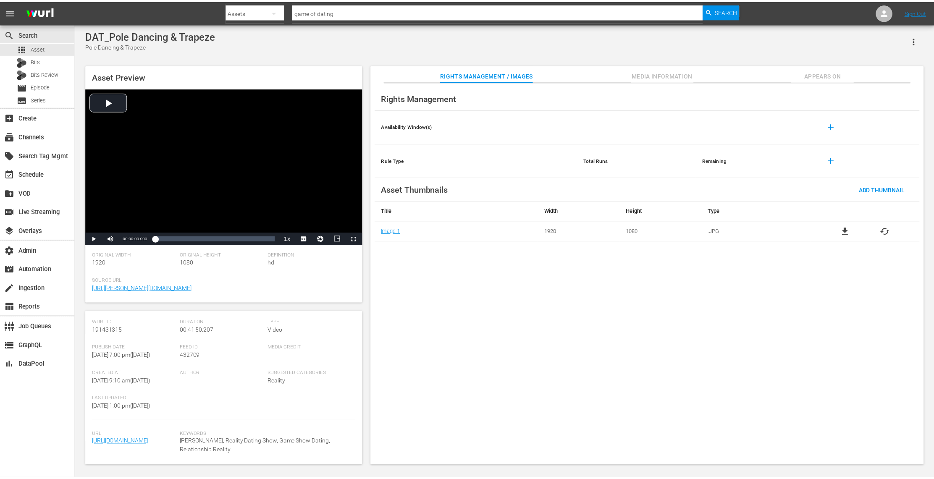
scroll to position [128, 0]
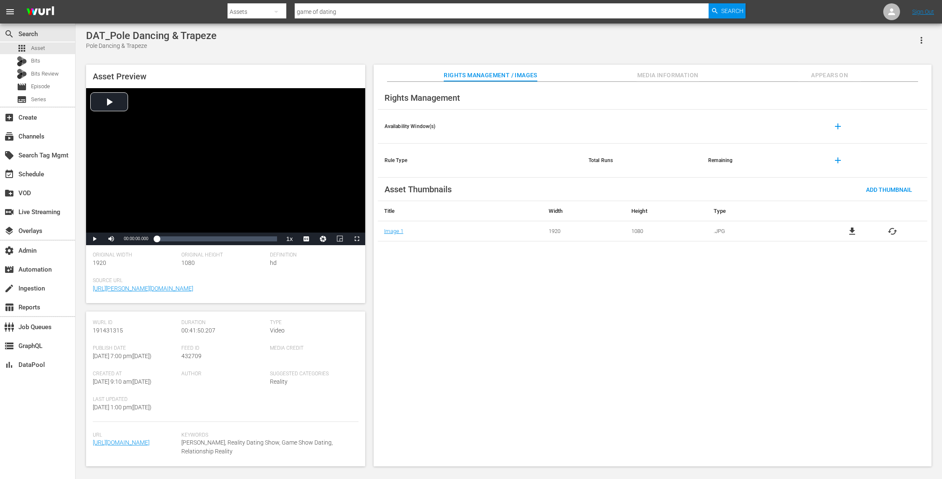
click at [891, 228] on span "cached" at bounding box center [893, 231] width 10 height 10
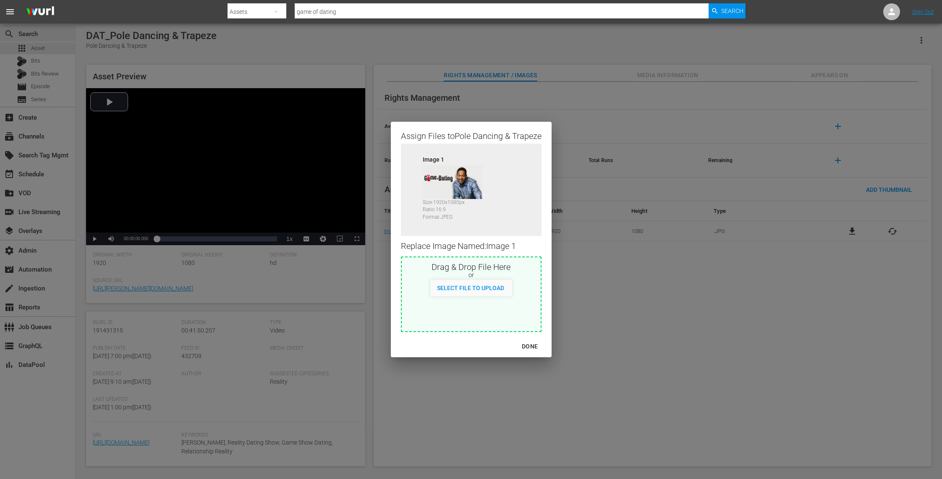
click at [849, 269] on div "Assign Files to Pole Dancing & Trapeze Source Image 1 Size: 1920 x 1080 px Rati…" at bounding box center [471, 239] width 922 height 459
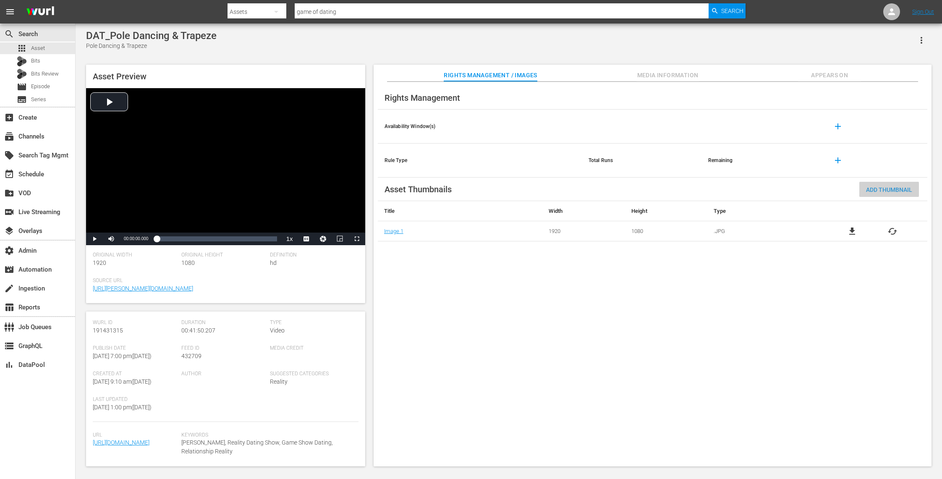
click at [888, 191] on span "Add Thumbnail" at bounding box center [889, 189] width 60 height 7
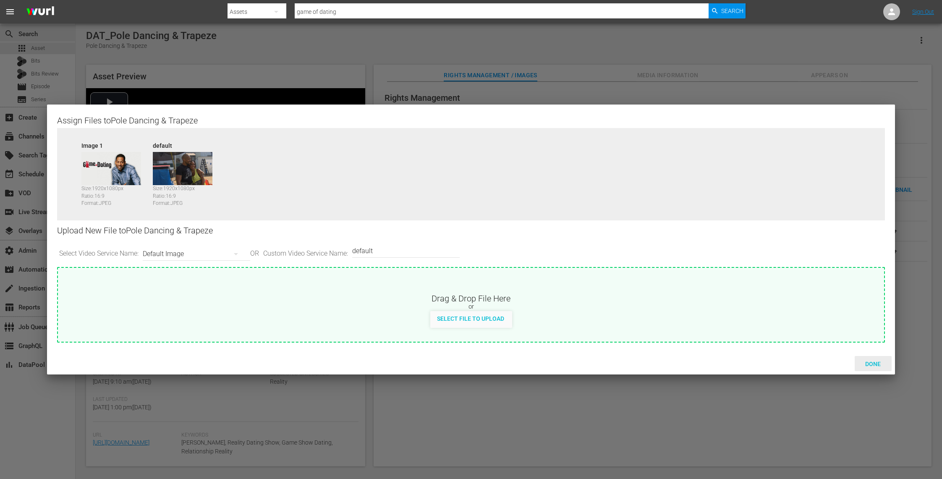
click at [875, 362] on span "Done" at bounding box center [873, 364] width 29 height 7
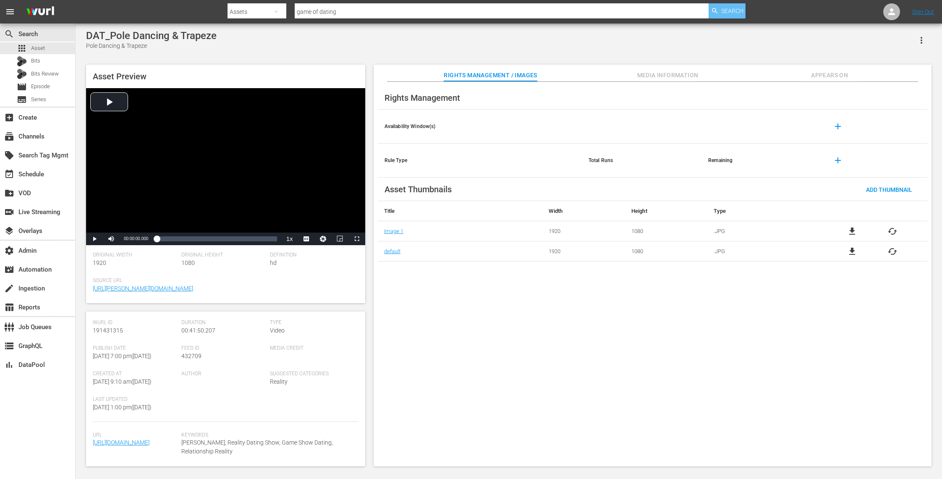
click at [737, 10] on span "Search" at bounding box center [732, 10] width 22 height 15
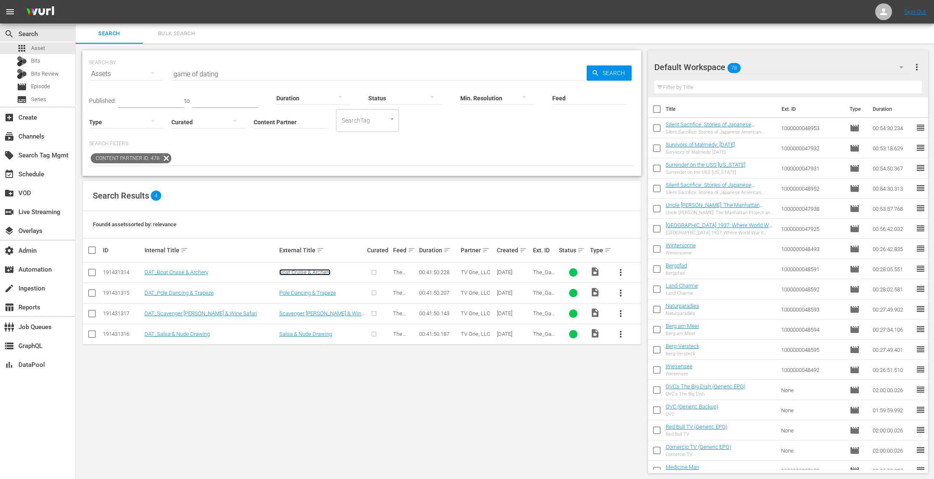
click at [310, 270] on link "Boat Cruise & Archery" at bounding box center [304, 272] width 51 height 6
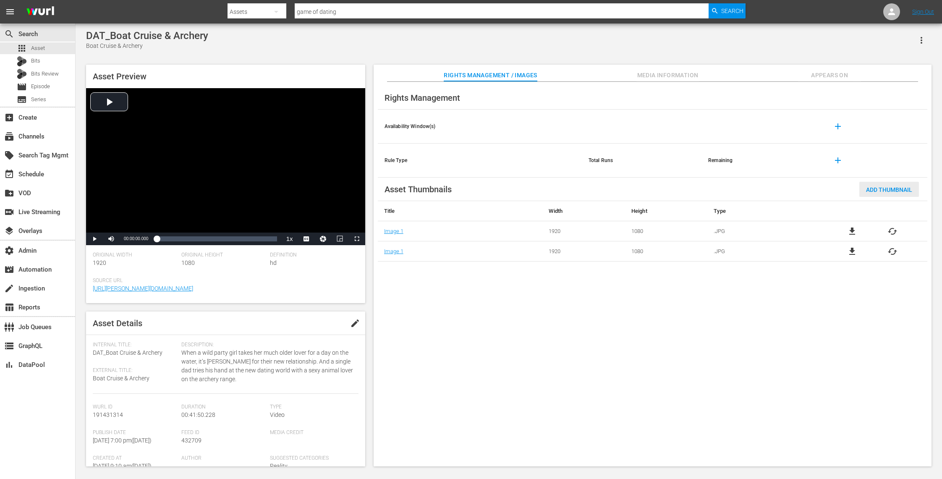
click at [873, 191] on span "Add Thumbnail" at bounding box center [889, 189] width 60 height 7
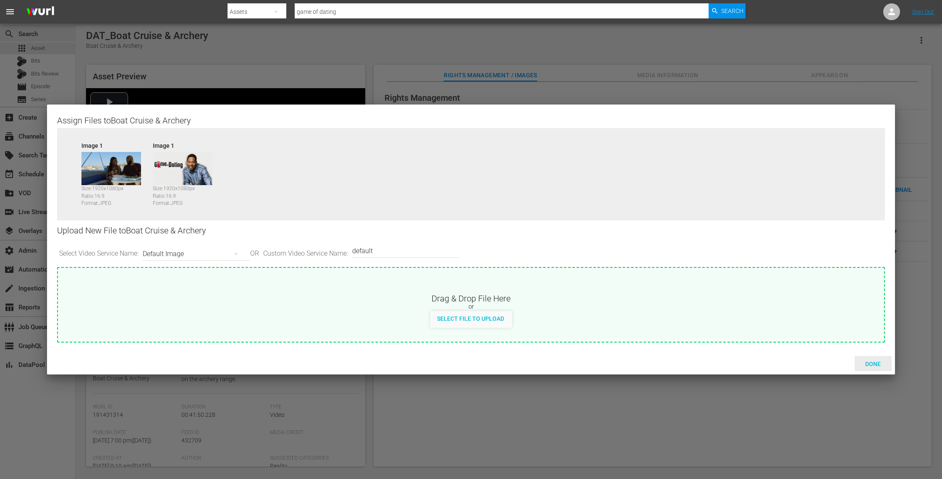
click at [872, 363] on span "Done" at bounding box center [873, 364] width 29 height 7
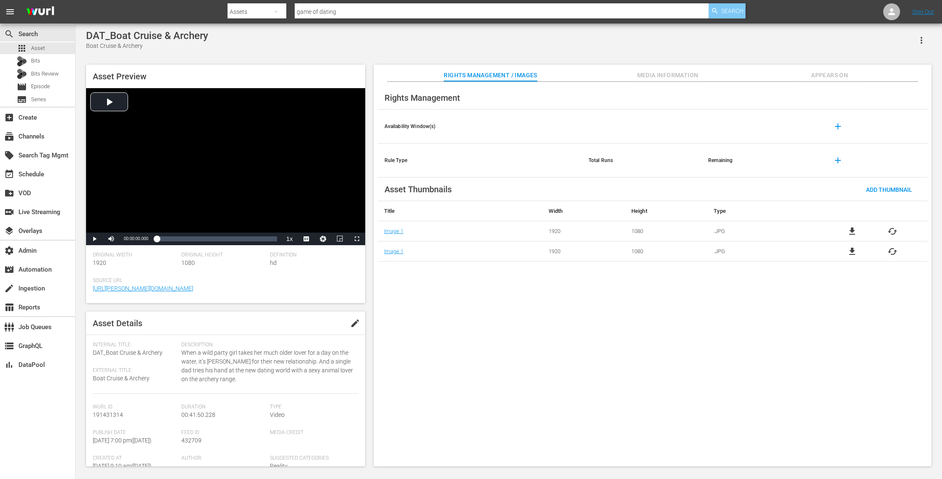
click at [739, 10] on span "Search" at bounding box center [732, 10] width 22 height 15
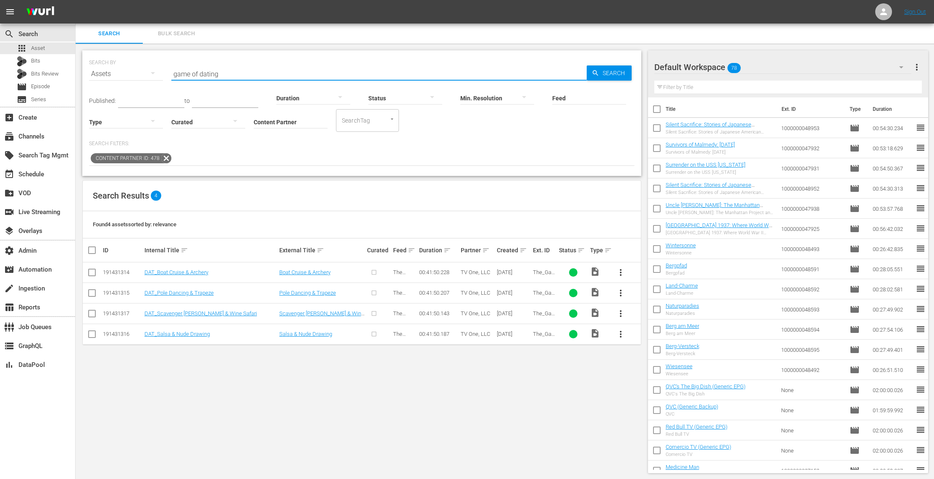
drag, startPoint x: 226, startPoint y: 75, endPoint x: 160, endPoint y: 75, distance: 65.9
click at [160, 75] on div "SEARCH BY Search By Assets Search ID, Title, Description, Keywords, or Category…" at bounding box center [361, 69] width 545 height 30
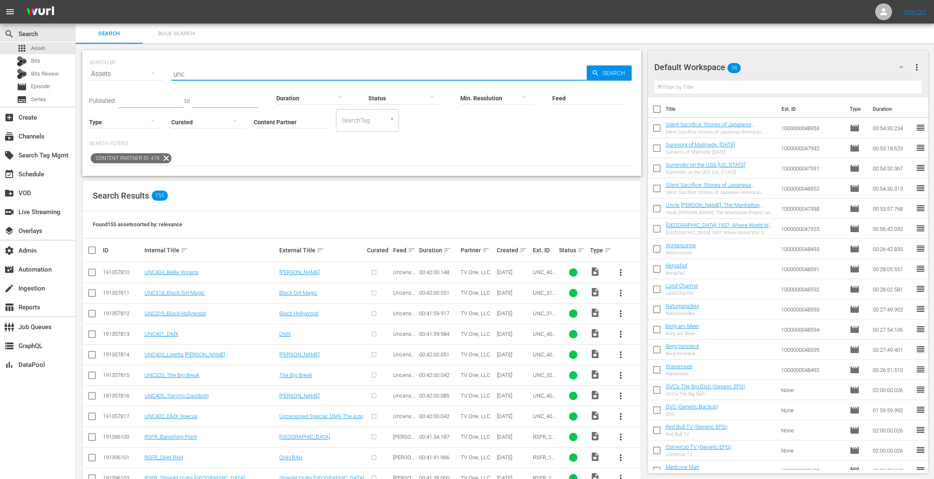
type input "unc"
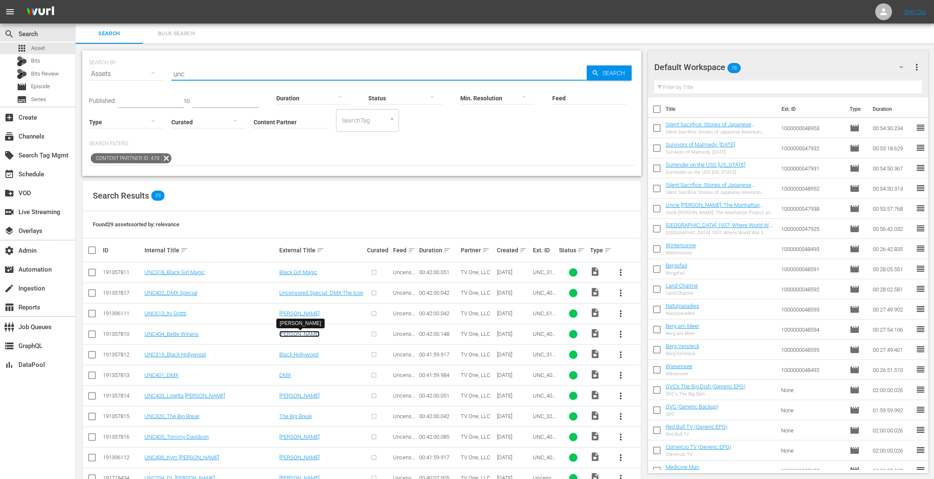
click at [304, 335] on link "[PERSON_NAME]" at bounding box center [299, 334] width 40 height 6
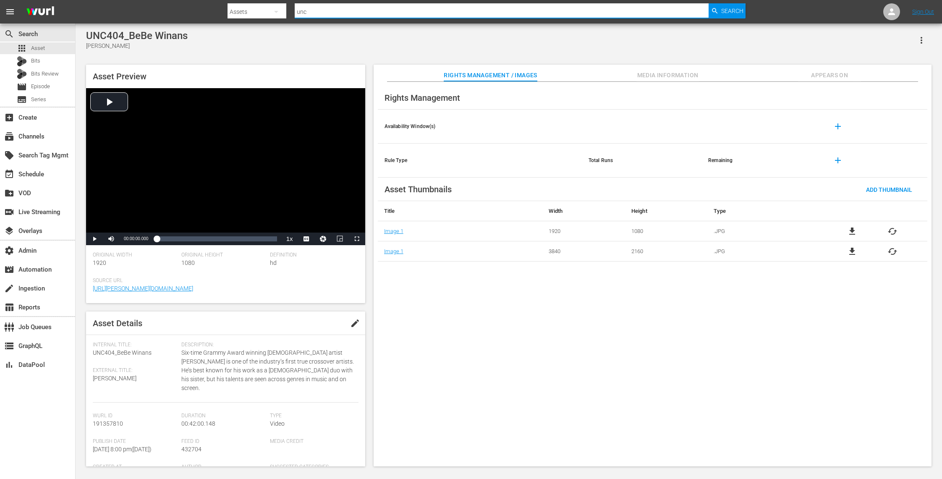
click at [364, 16] on input "unc" at bounding box center [502, 12] width 414 height 20
drag, startPoint x: 364, startPoint y: 16, endPoint x: 288, endPoint y: 0, distance: 77.2
click at [288, 0] on nav "menu Search By Assets Search ID, Title, Description, Keywords, or Category unc …" at bounding box center [471, 12] width 942 height 24
type input "unsung"
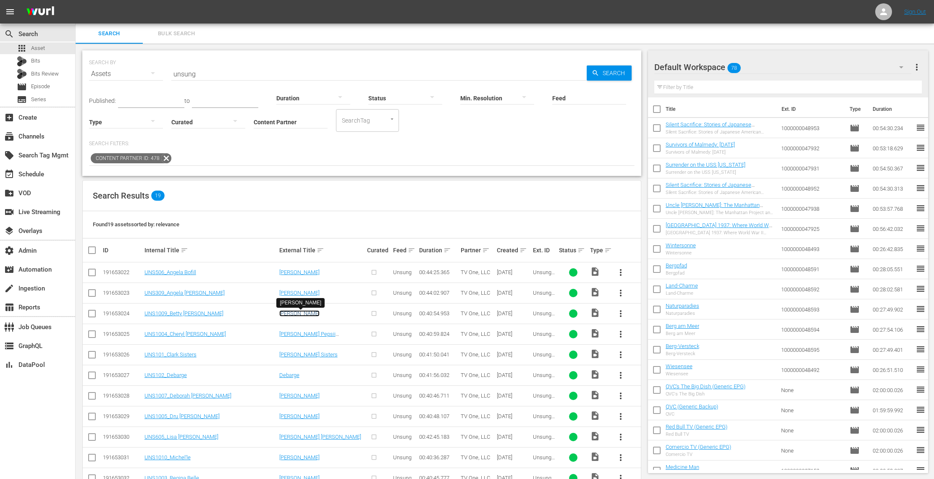
click at [304, 314] on link "[PERSON_NAME]" at bounding box center [299, 313] width 40 height 6
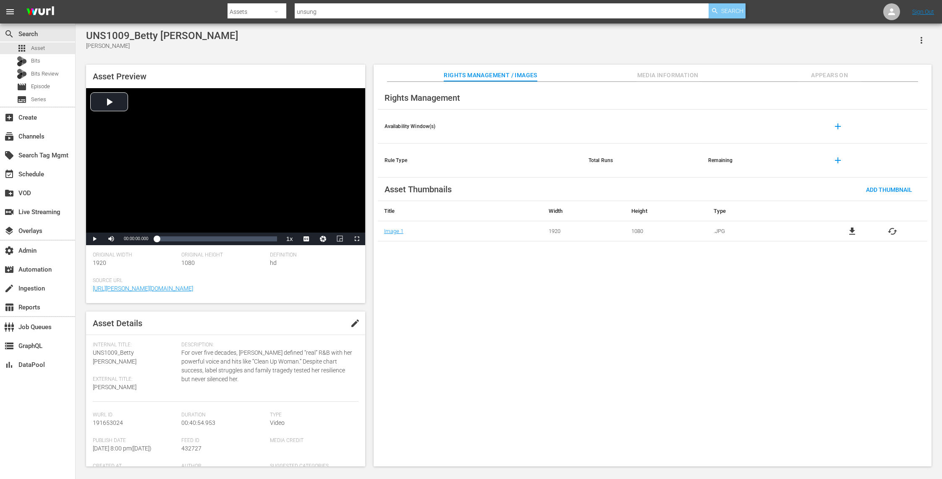
click at [740, 12] on span "Search" at bounding box center [732, 10] width 22 height 15
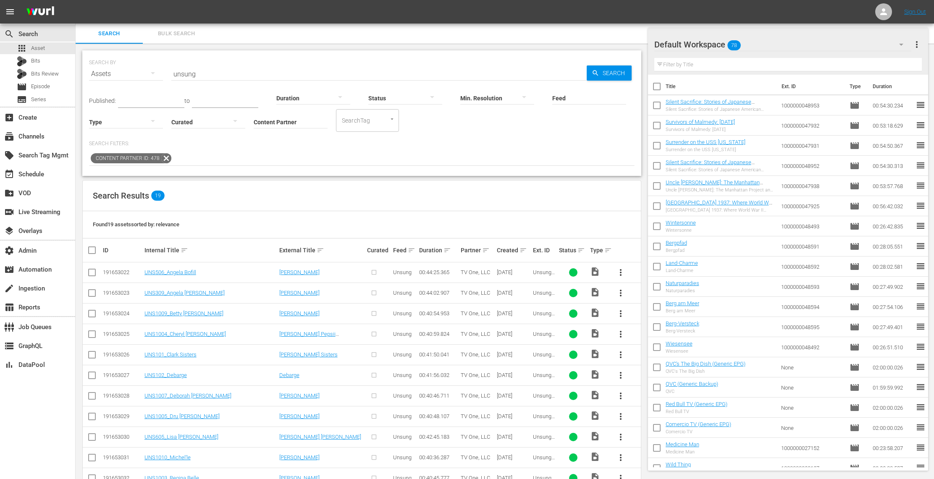
scroll to position [192, 0]
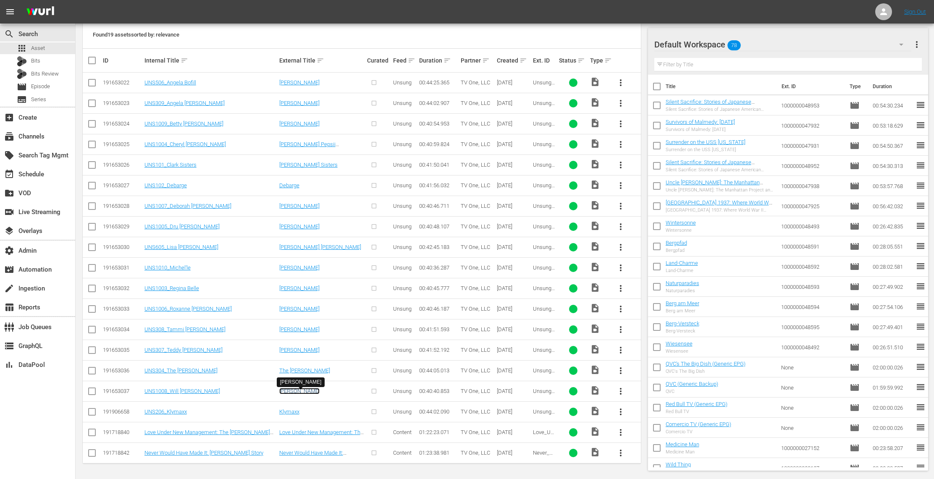
click at [303, 392] on link "[PERSON_NAME]" at bounding box center [299, 391] width 40 height 6
